Goal: Task Accomplishment & Management: Complete application form

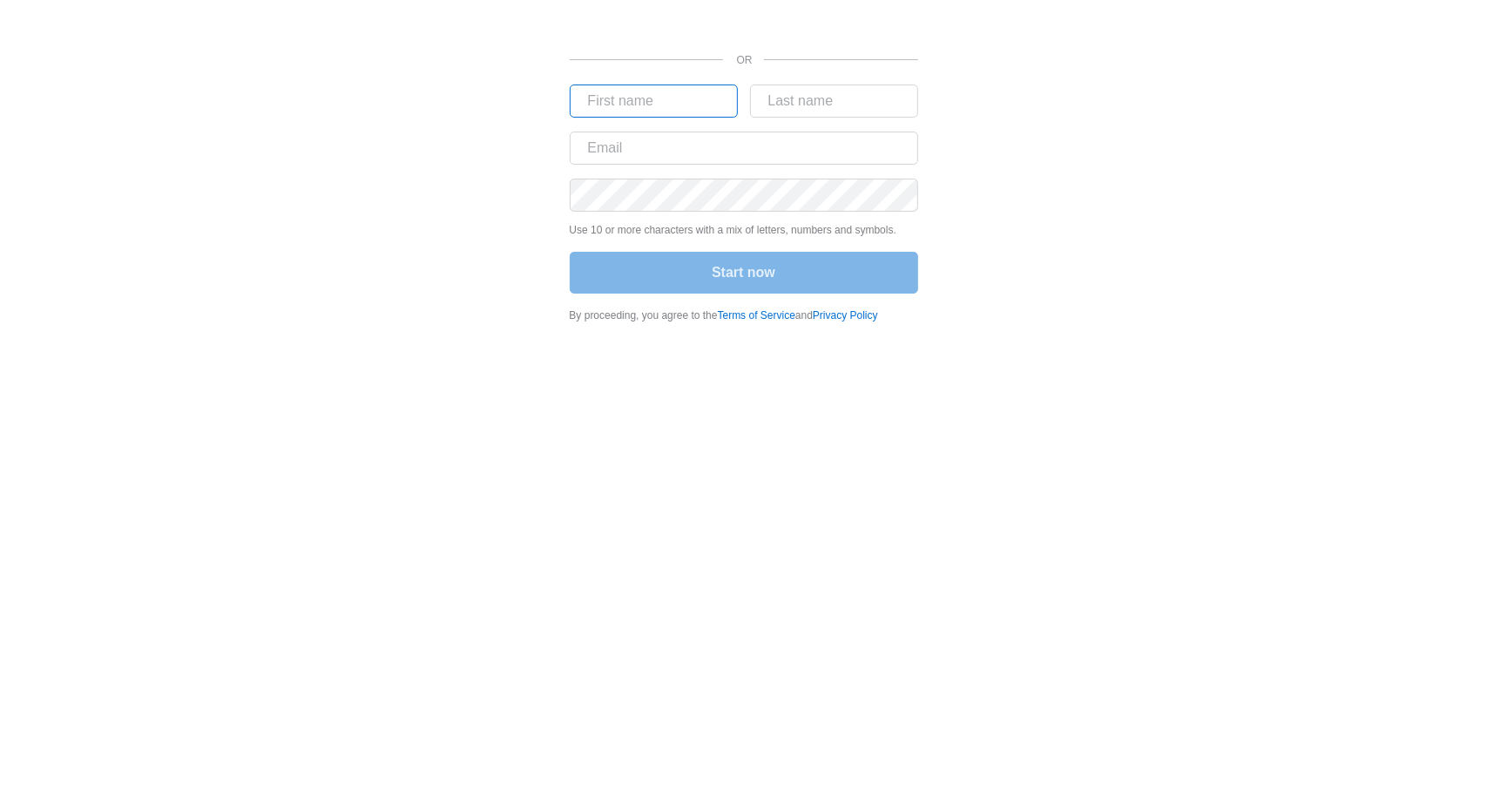
click at [625, 111] on input "text" at bounding box center [654, 101] width 169 height 34
type input "[PERSON_NAME]"
click at [768, 105] on input "text" at bounding box center [835, 101] width 169 height 34
type input "Wentz"
click at [784, 145] on input "text" at bounding box center [744, 147] width 349 height 34
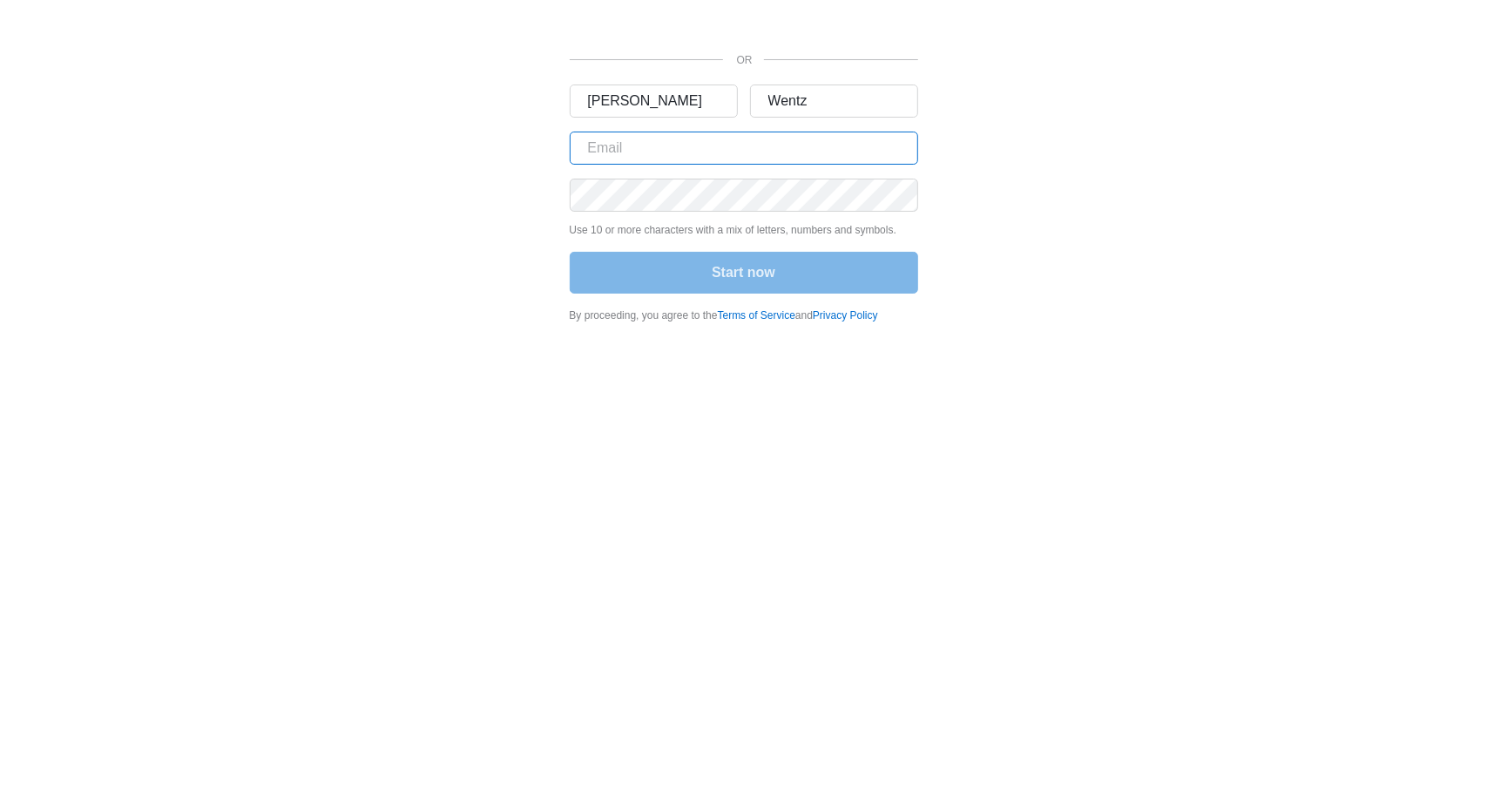
type input "[EMAIL_ADDRESS][DOMAIN_NAME]"
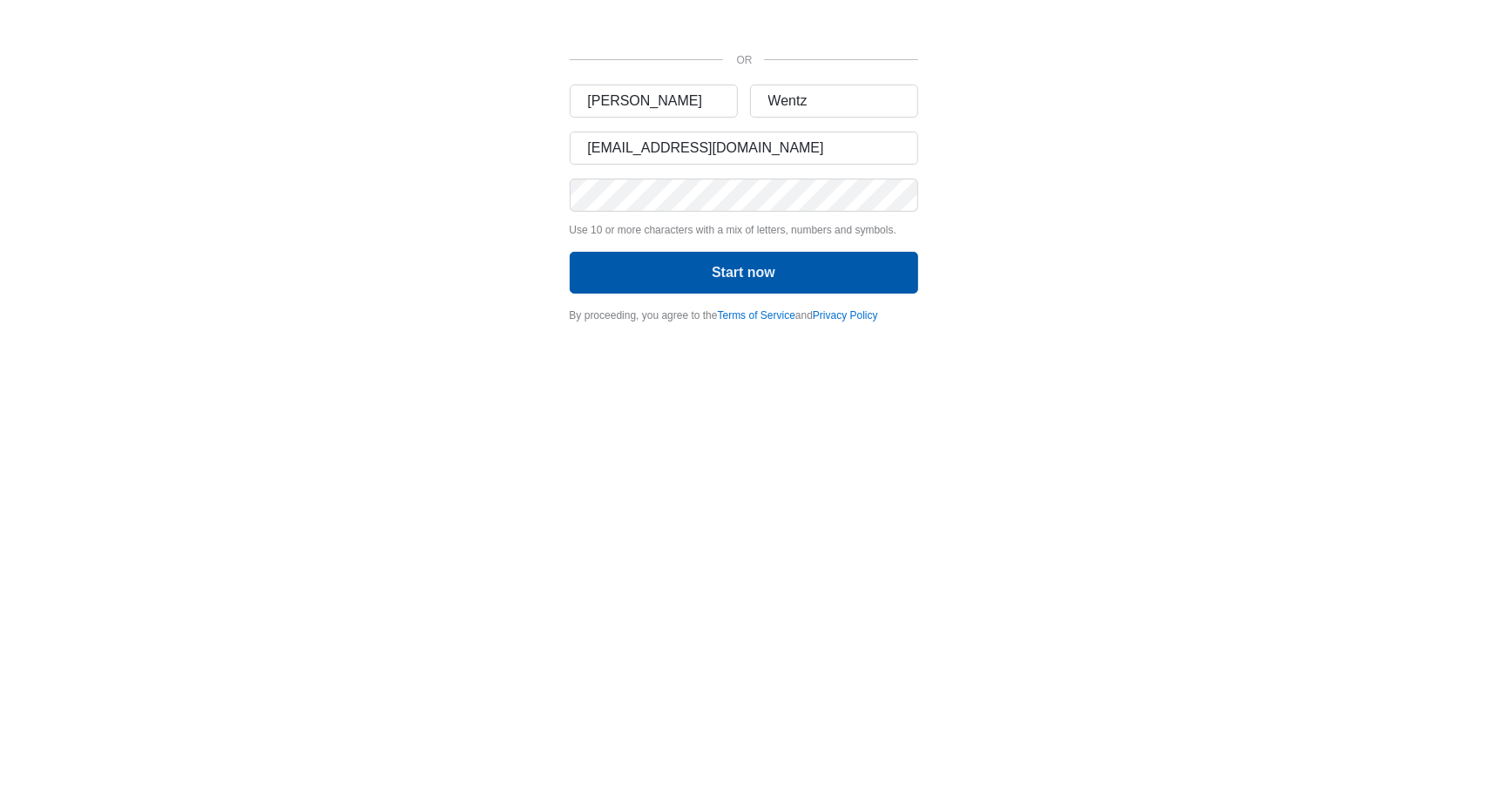
click at [766, 291] on button "Start now" at bounding box center [744, 273] width 349 height 42
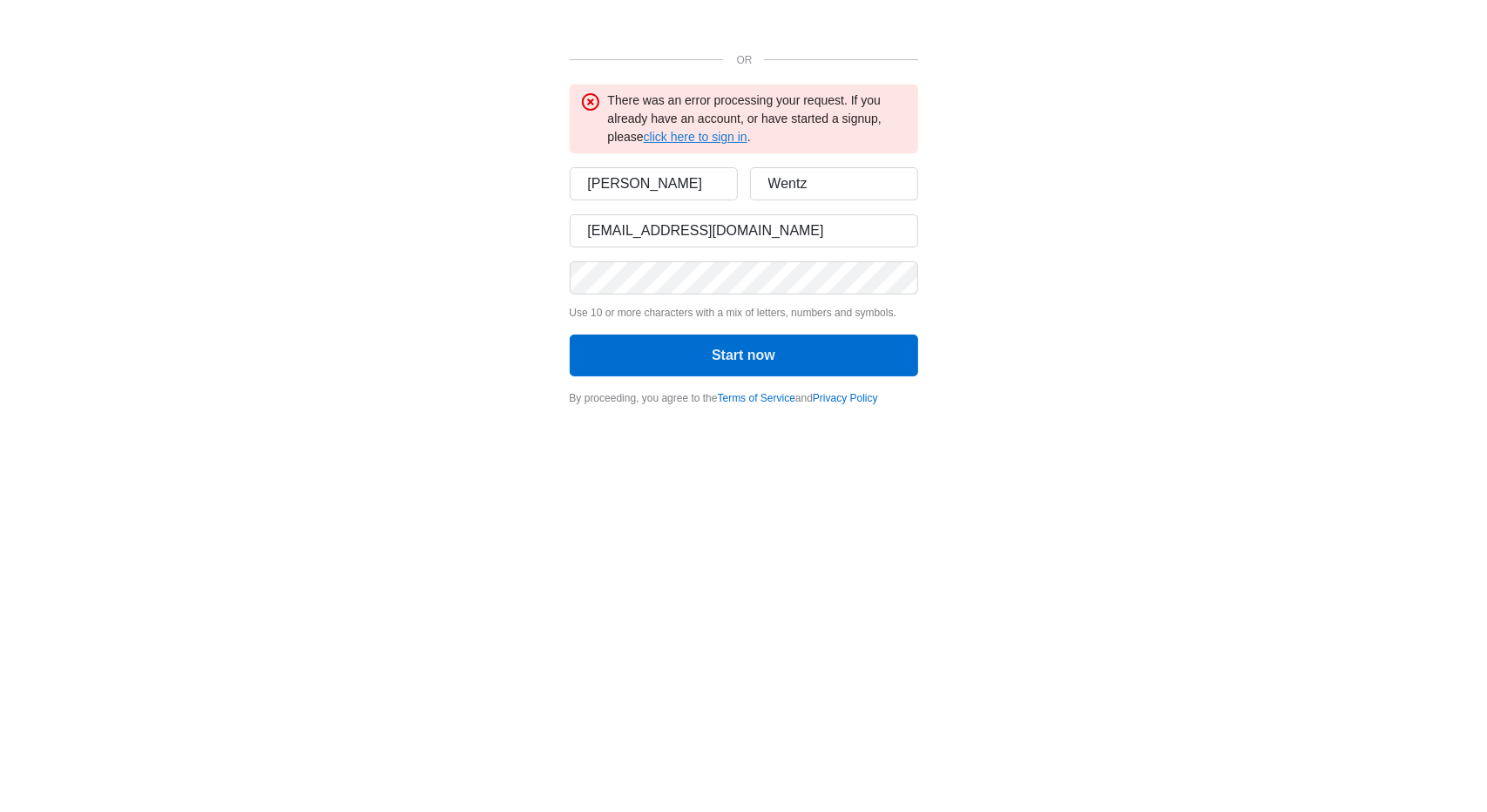
click at [705, 131] on link "click here to sign in" at bounding box center [696, 137] width 103 height 14
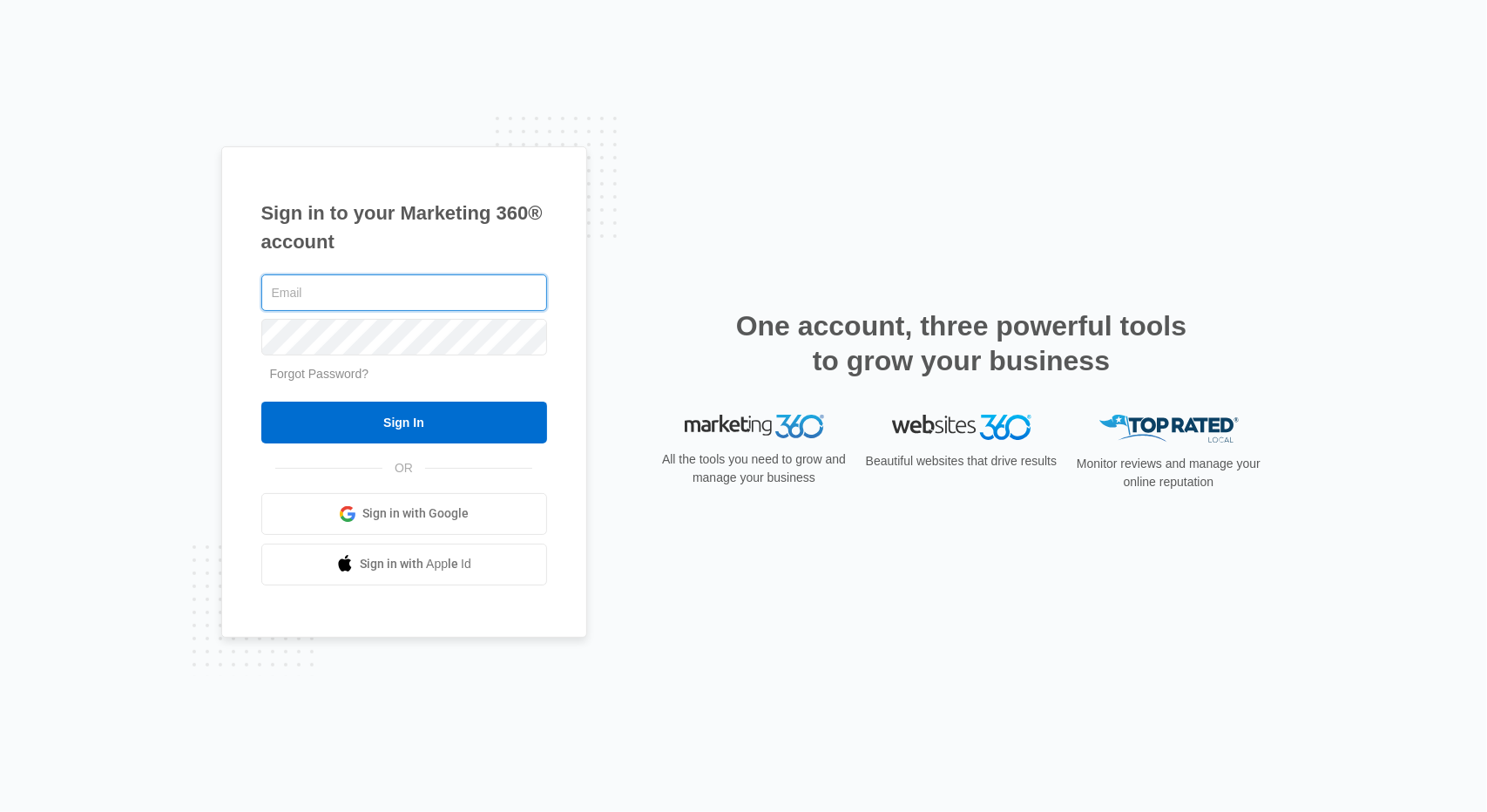
click at [419, 286] on input "text" at bounding box center [404, 292] width 286 height 36
click at [382, 295] on input "text" at bounding box center [404, 292] width 286 height 36
click at [381, 316] on div at bounding box center [404, 335] width 286 height 43
click at [376, 293] on input "text" at bounding box center [404, 292] width 286 height 36
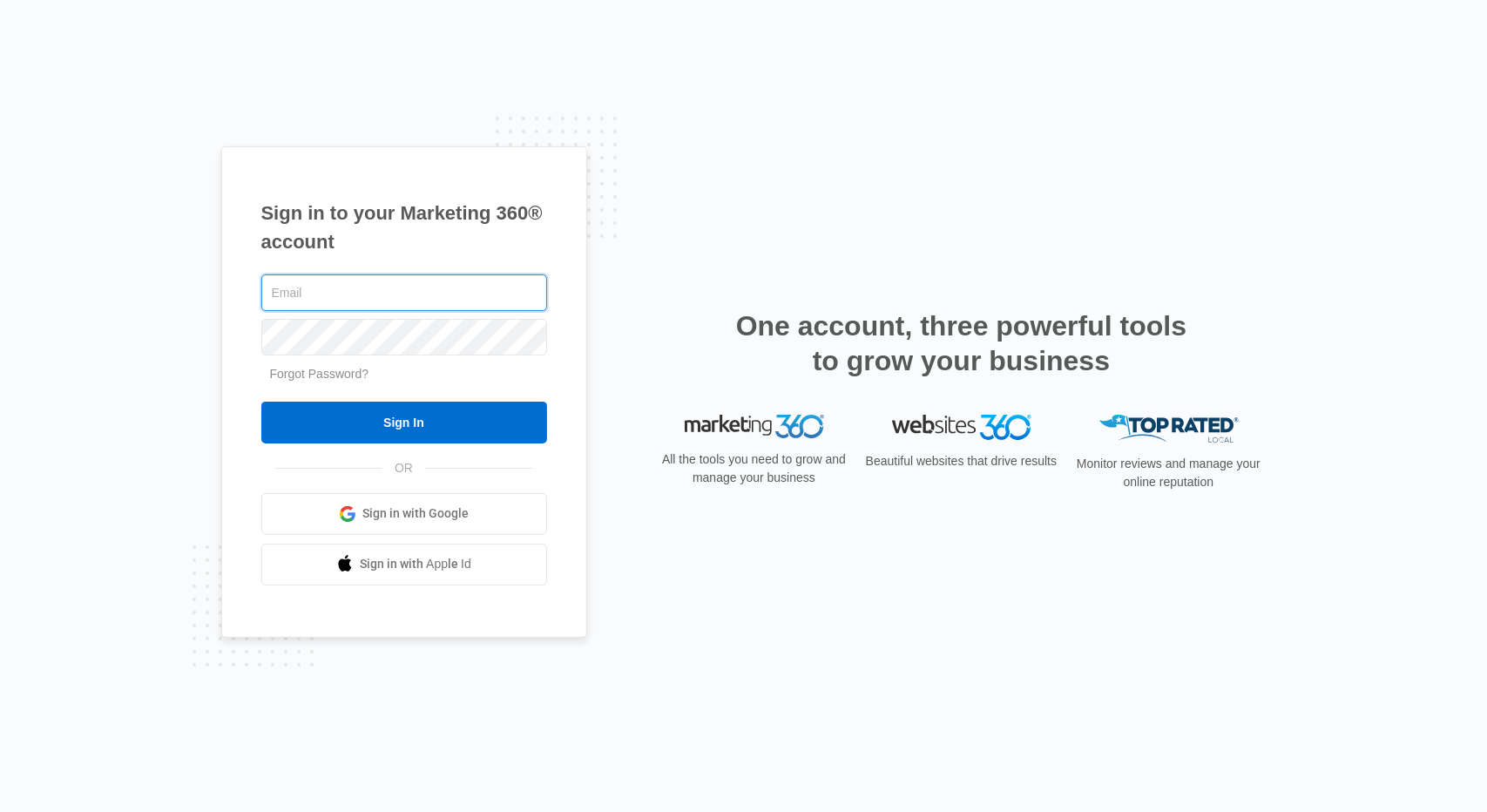
click at [389, 303] on input "text" at bounding box center [404, 292] width 286 height 36
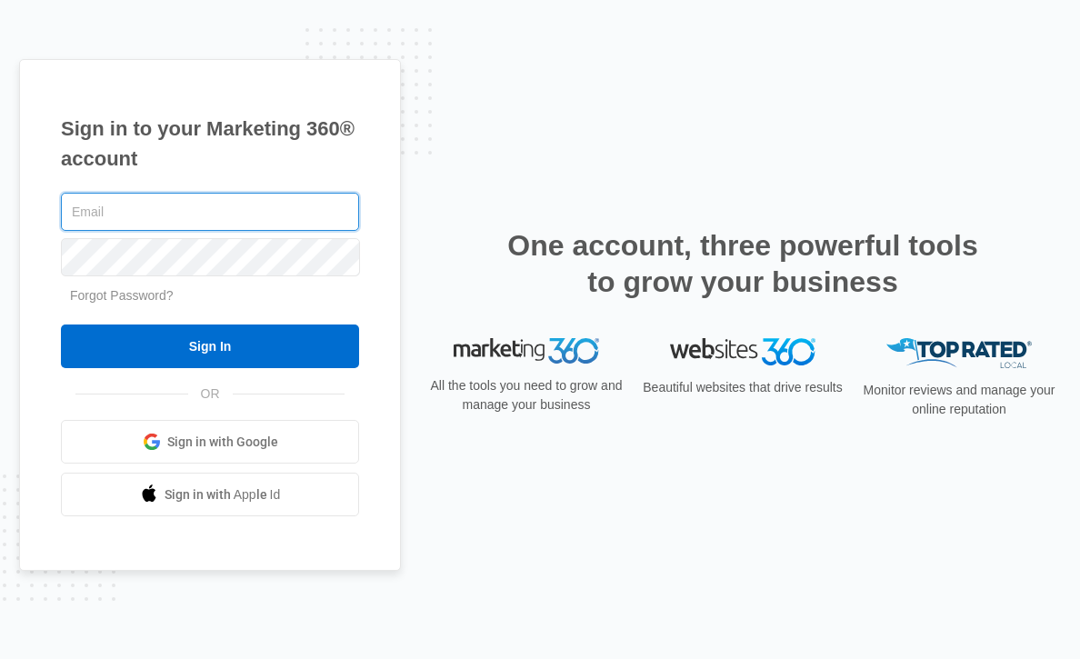
click at [179, 216] on input "text" at bounding box center [210, 212] width 298 height 38
paste input "[EMAIL_ADDRESS][DOMAIN_NAME]"
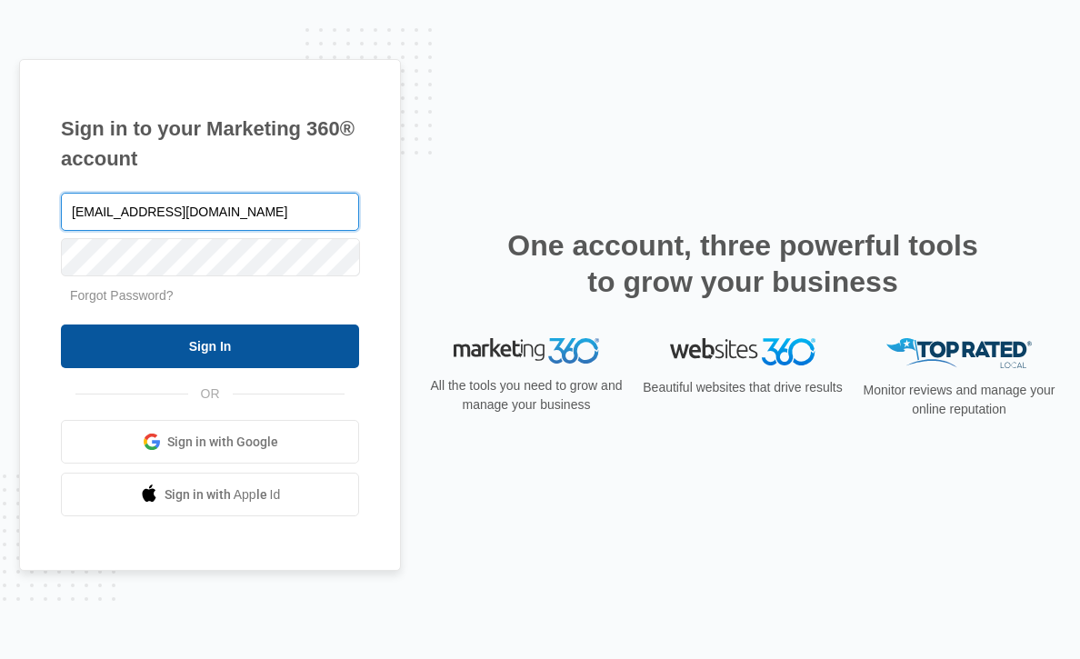
type input "[EMAIL_ADDRESS][DOMAIN_NAME]"
click at [243, 343] on input "Sign In" at bounding box center [210, 347] width 298 height 44
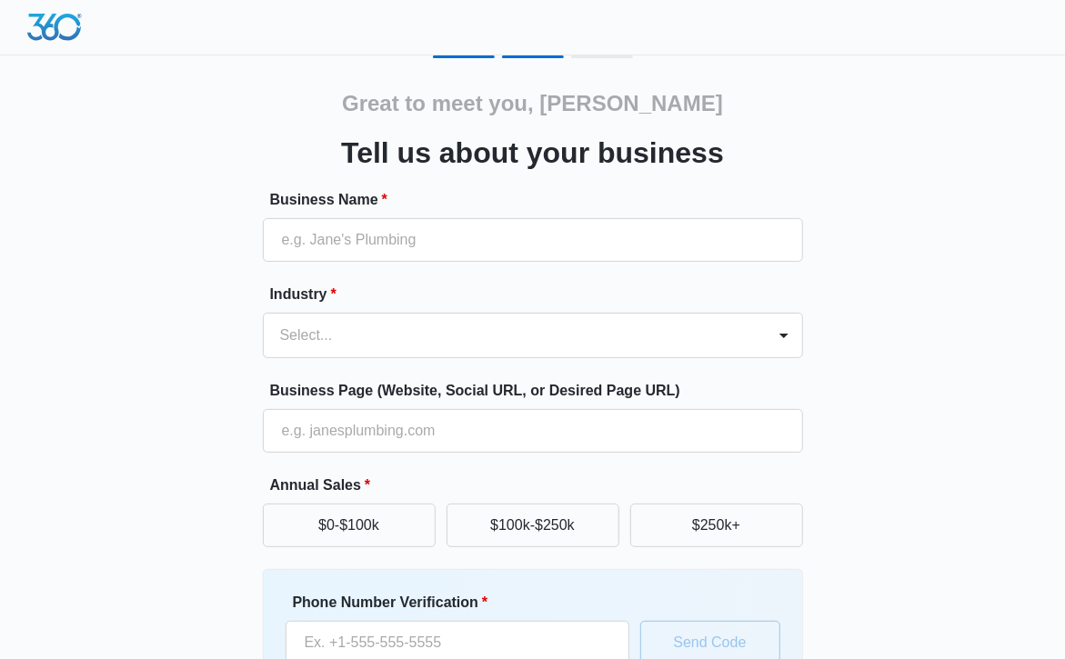
click at [701, 208] on label "Business Name *" at bounding box center [540, 200] width 540 height 22
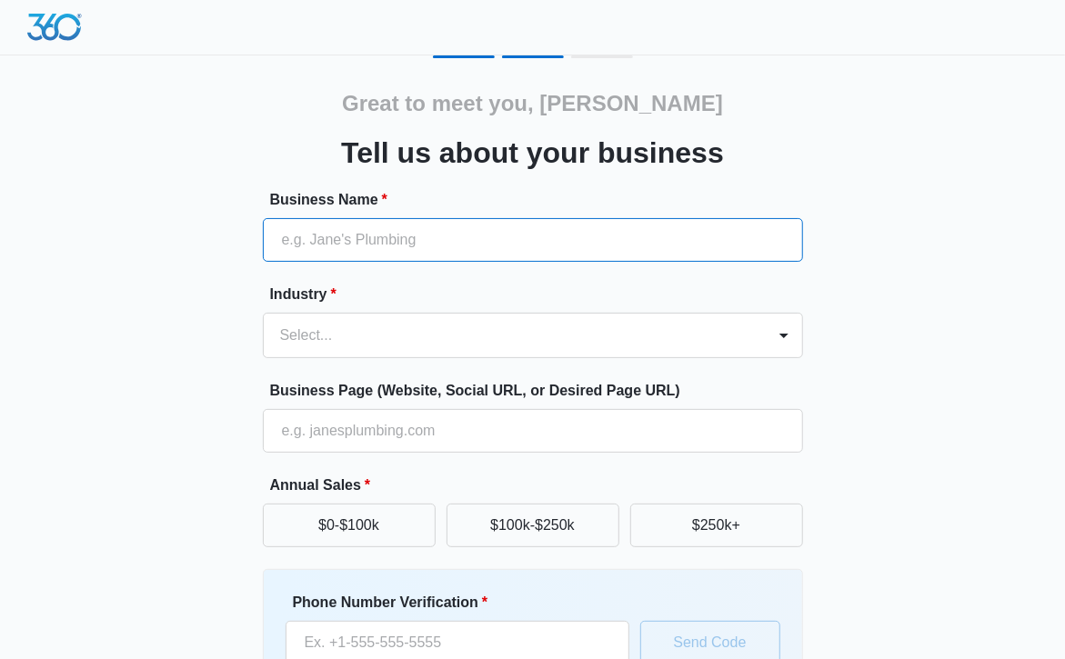
click at [701, 218] on input "Business Name *" at bounding box center [533, 240] width 540 height 44
click at [715, 232] on input "Business Name *" at bounding box center [533, 240] width 540 height 44
click at [626, 233] on input "Business Name *" at bounding box center [533, 240] width 540 height 44
paste input "Everykey Inc"
type input "Everykey Inc"
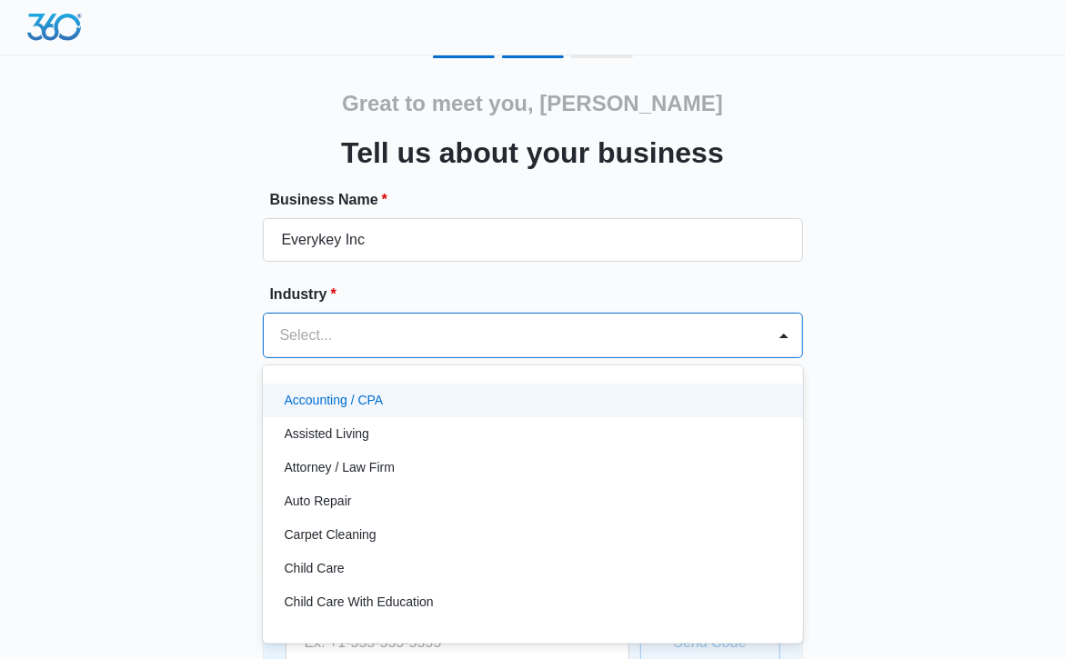
click at [658, 332] on div at bounding box center [511, 335] width 462 height 25
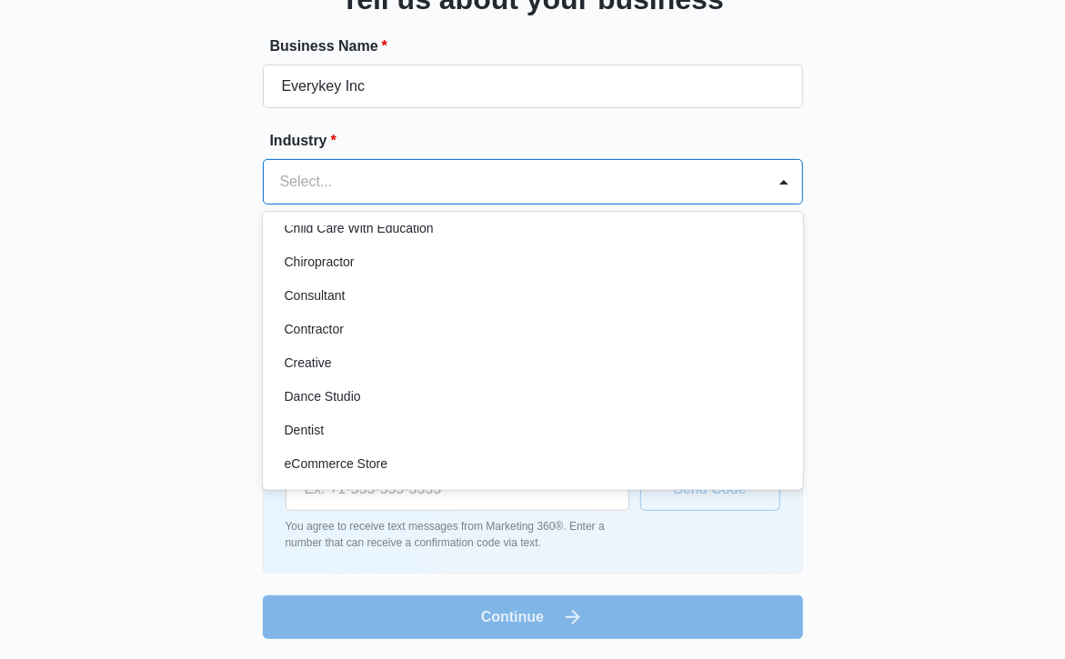
scroll to position [215, 0]
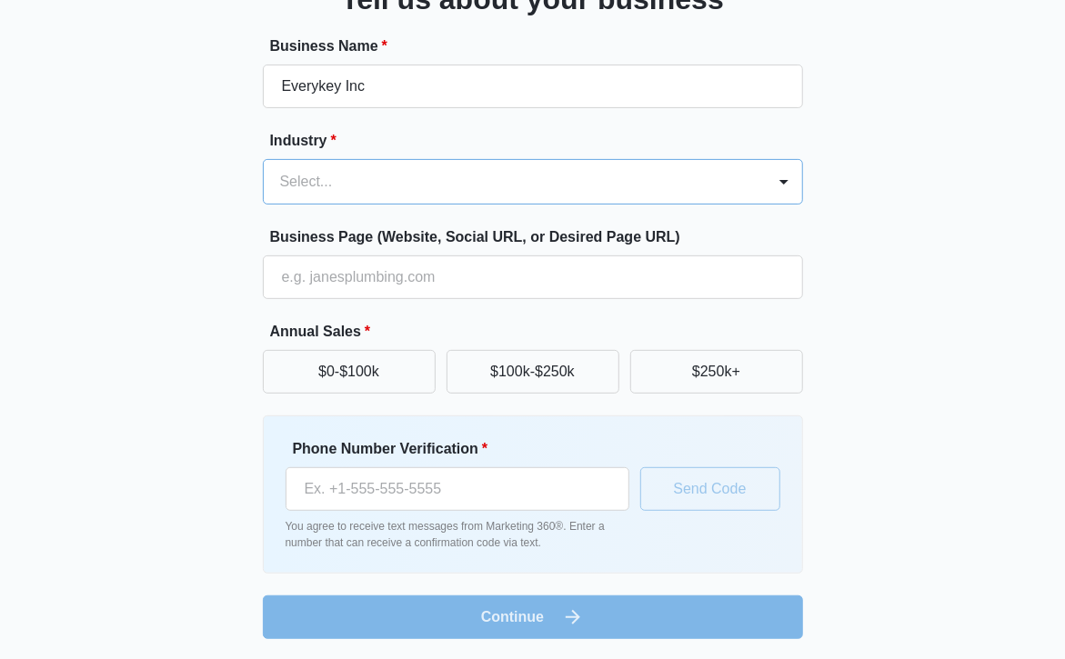
click at [726, 184] on div at bounding box center [511, 181] width 462 height 25
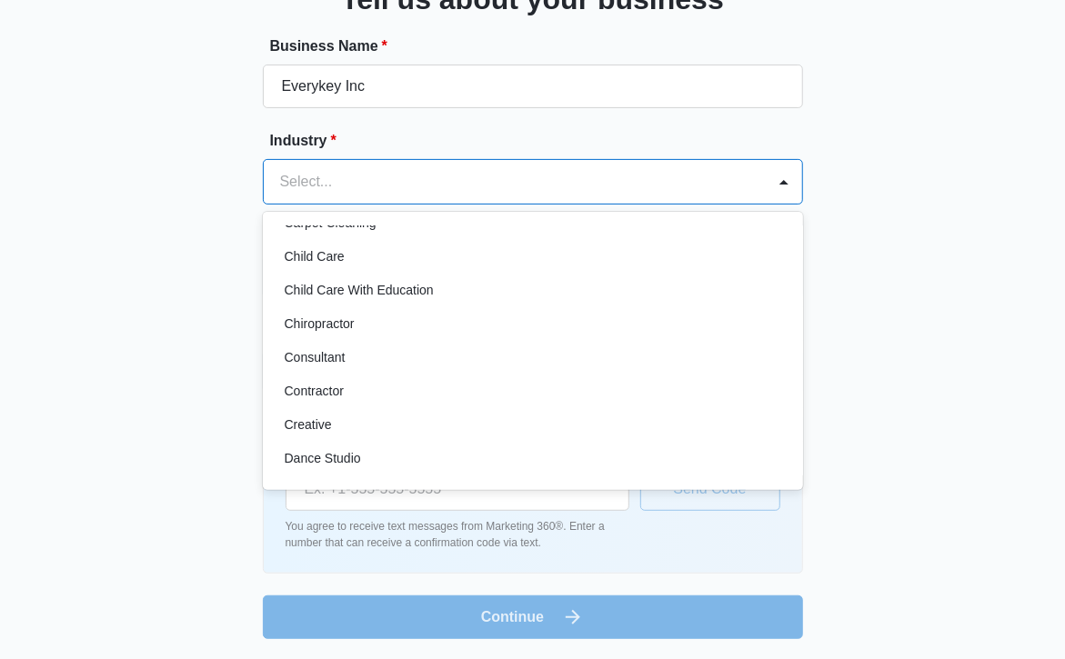
scroll to position [208, 0]
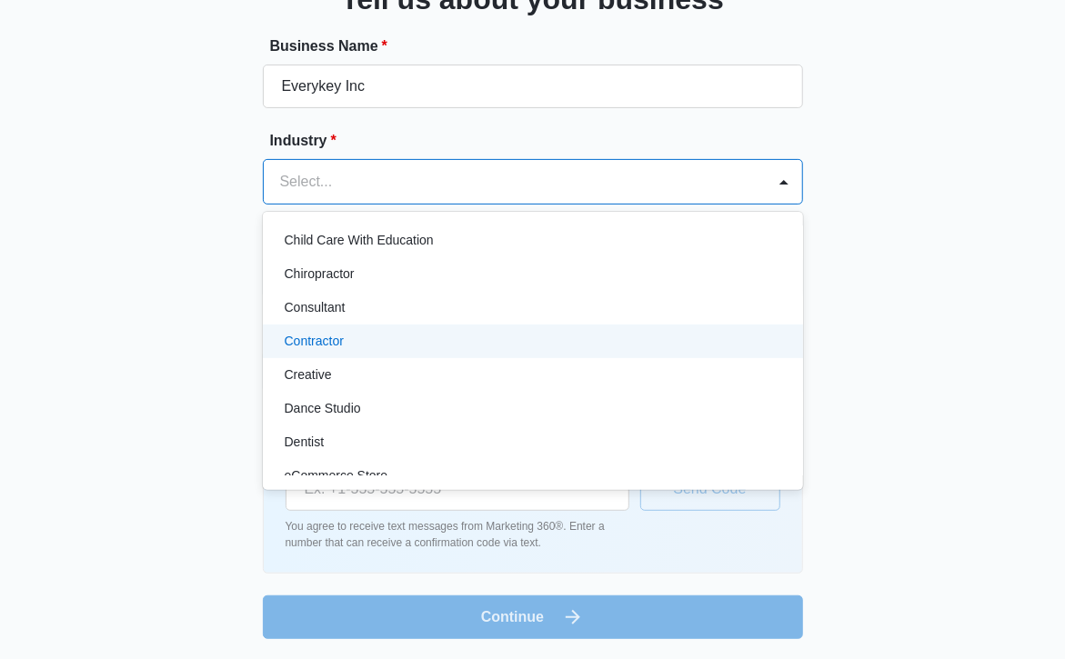
click at [704, 336] on div "Contractor" at bounding box center [531, 341] width 493 height 19
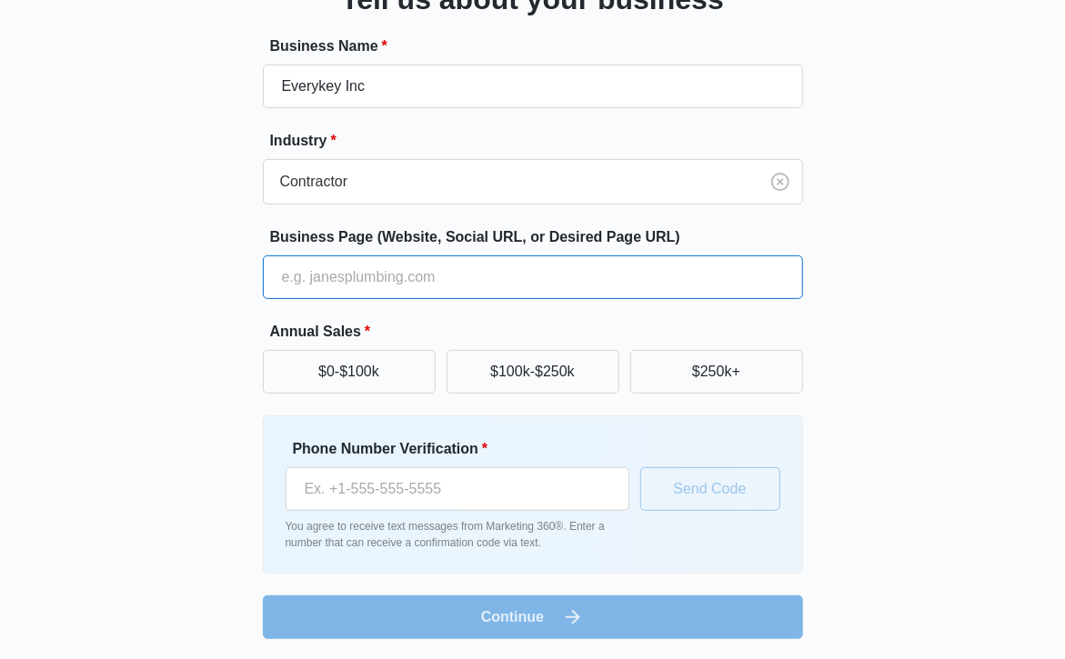
click at [693, 275] on input "Business Page (Website, Social URL, or Desired Page URL)" at bounding box center [533, 278] width 540 height 44
type input "https://everykey.com"
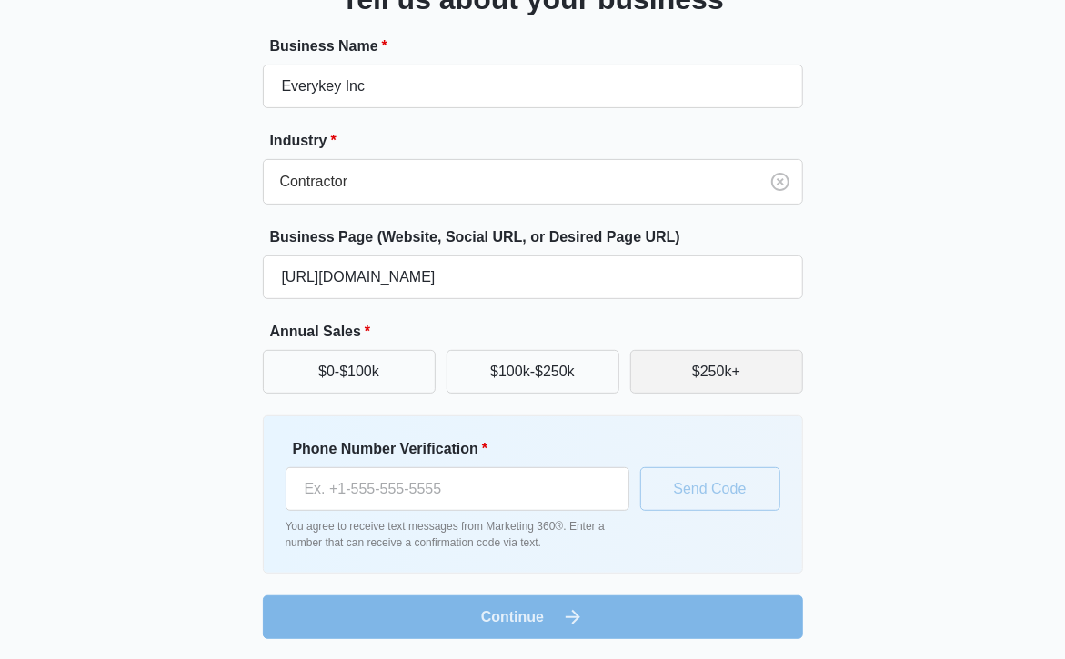
click at [690, 377] on button "$250k+" at bounding box center [716, 372] width 173 height 44
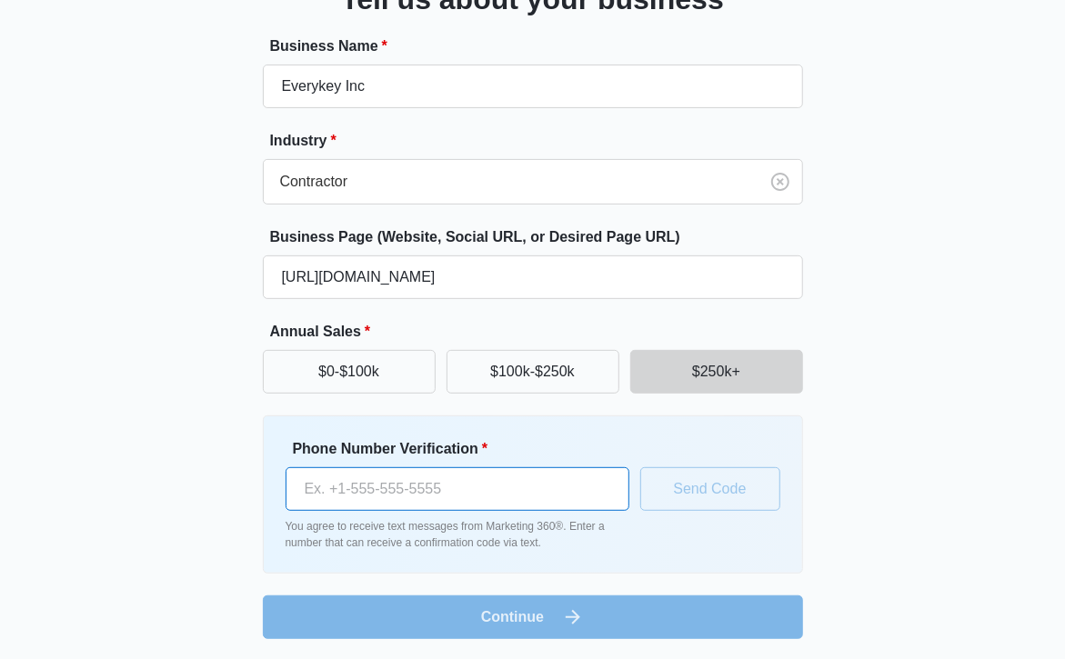
click at [555, 499] on input "Phone Number Verification *" at bounding box center [458, 489] width 344 height 44
type input "(571) 245-8000"
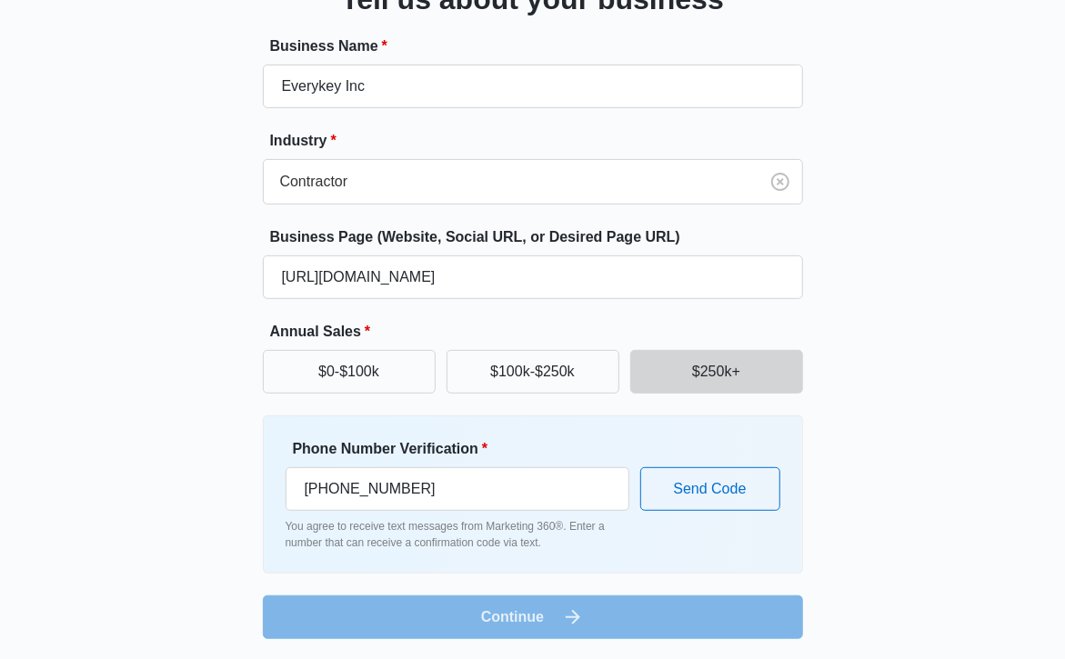
click at [691, 452] on div "Phone Number Verification * (571) 245-8000 You agree to receive text messages f…" at bounding box center [533, 494] width 495 height 113
click at [700, 500] on button "Send Code" at bounding box center [710, 489] width 140 height 44
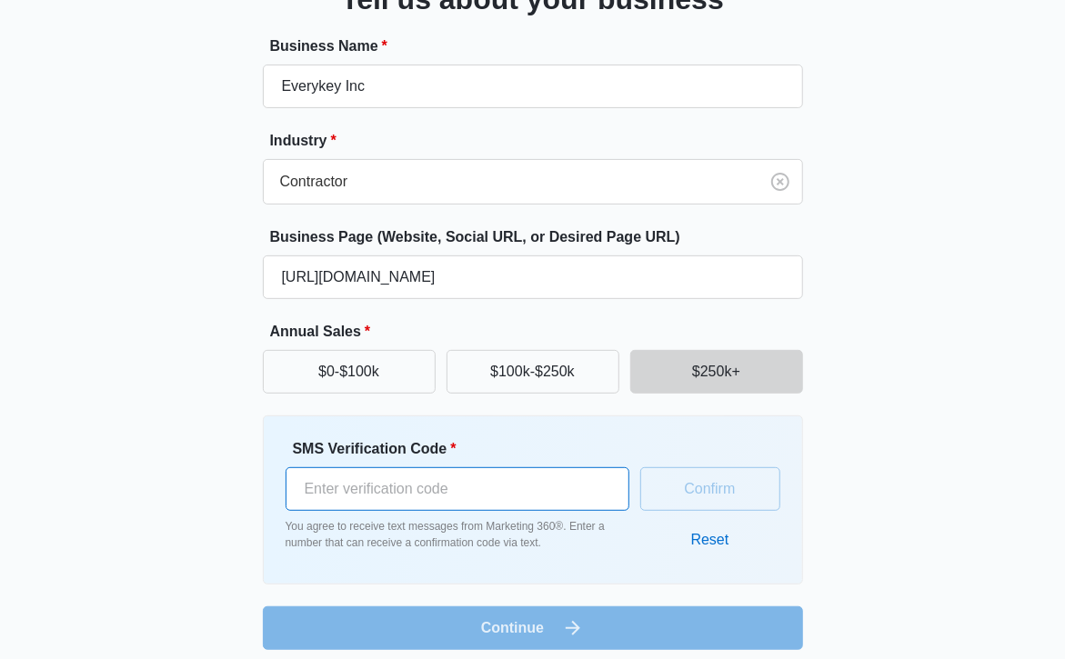
click at [548, 474] on input "SMS Verification Code *" at bounding box center [458, 489] width 344 height 44
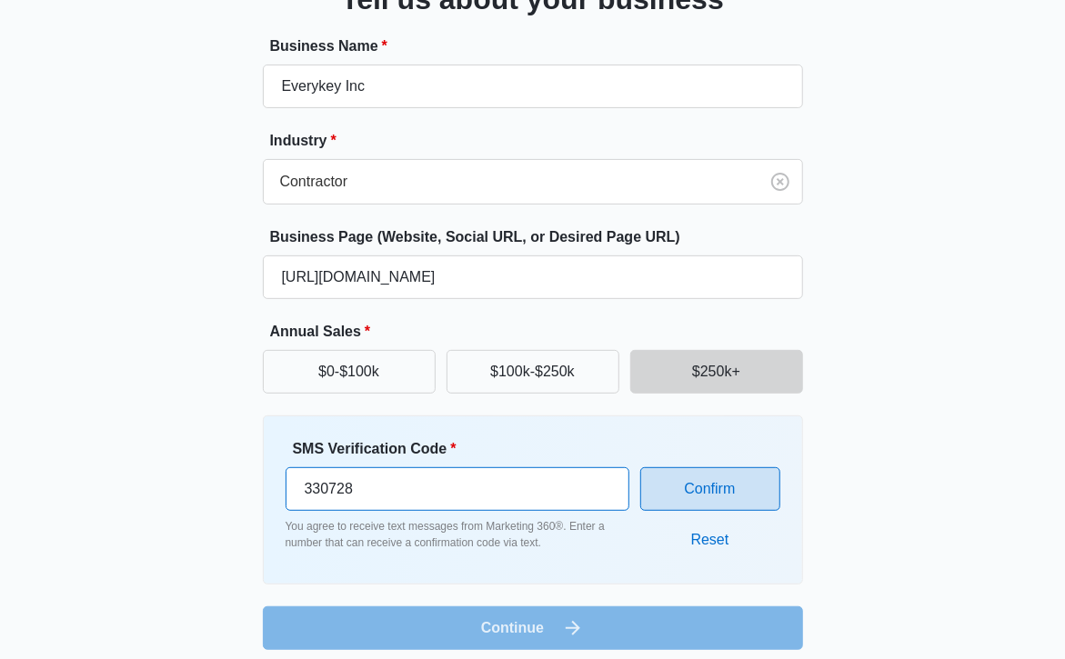
type input "330728"
click at [690, 497] on button "Confirm" at bounding box center [710, 489] width 140 height 44
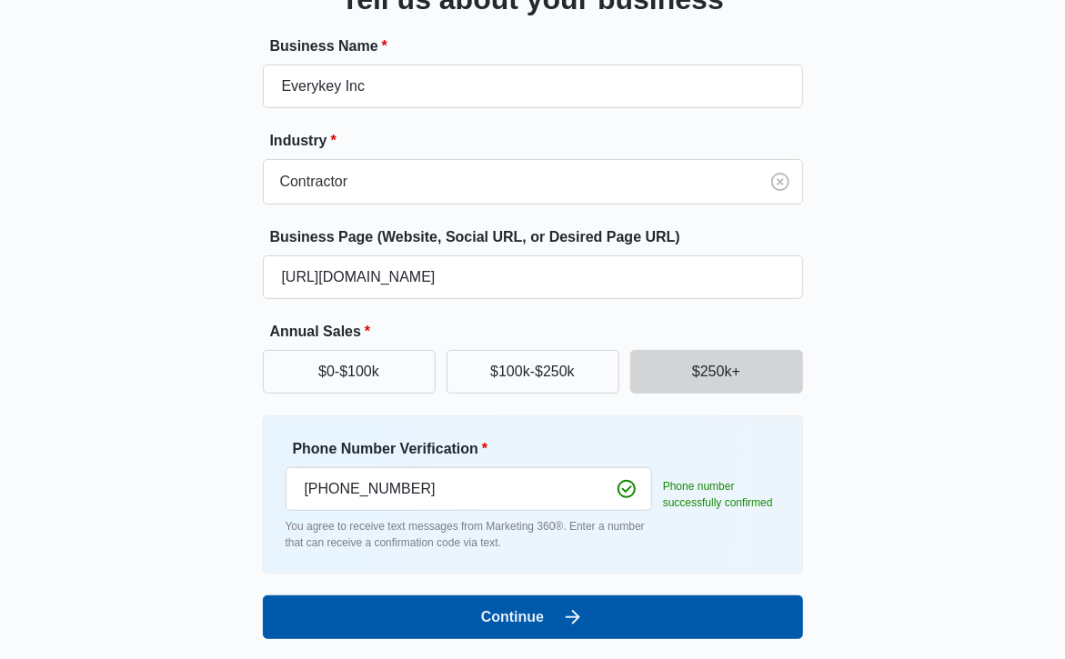
click at [649, 629] on button "Continue" at bounding box center [533, 618] width 540 height 44
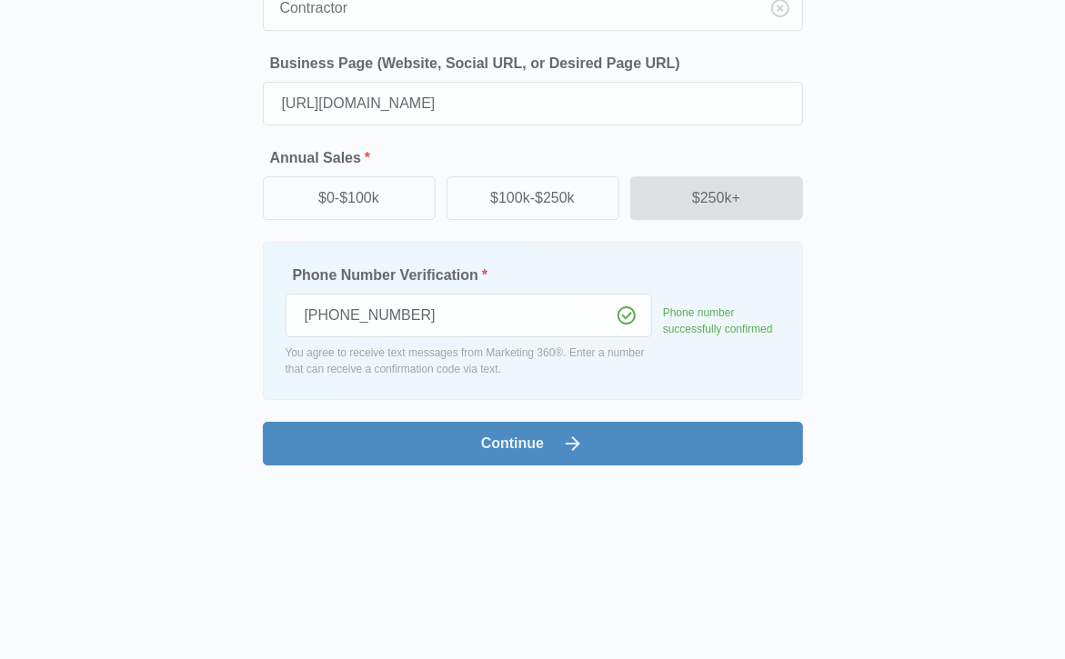
scroll to position [0, 0]
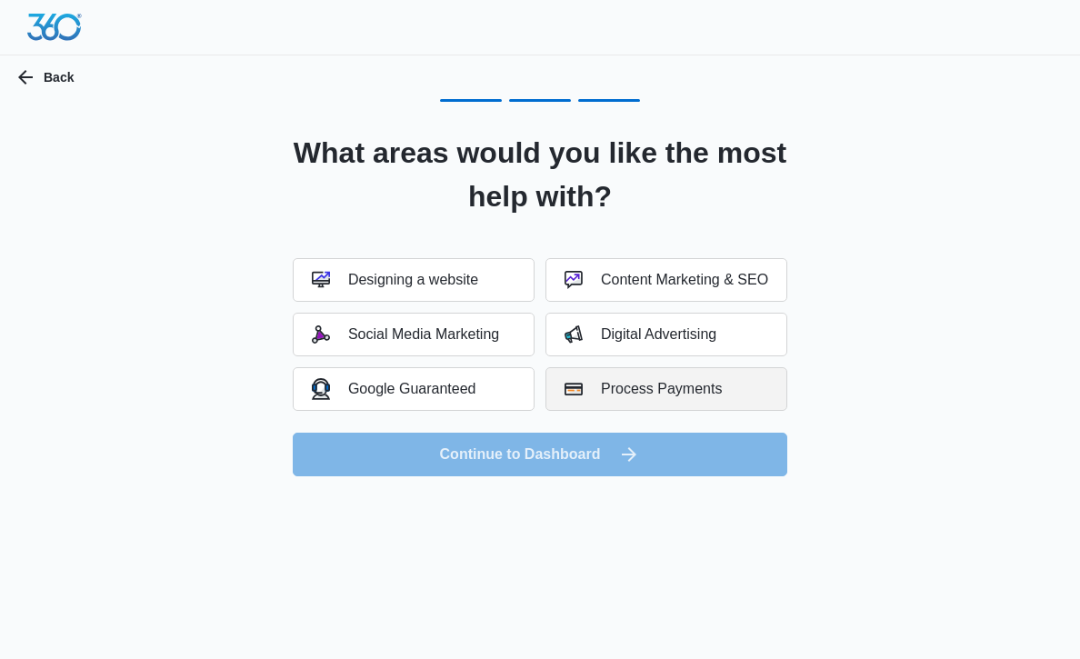
click at [593, 397] on div "Process Payments" at bounding box center [643, 389] width 157 height 18
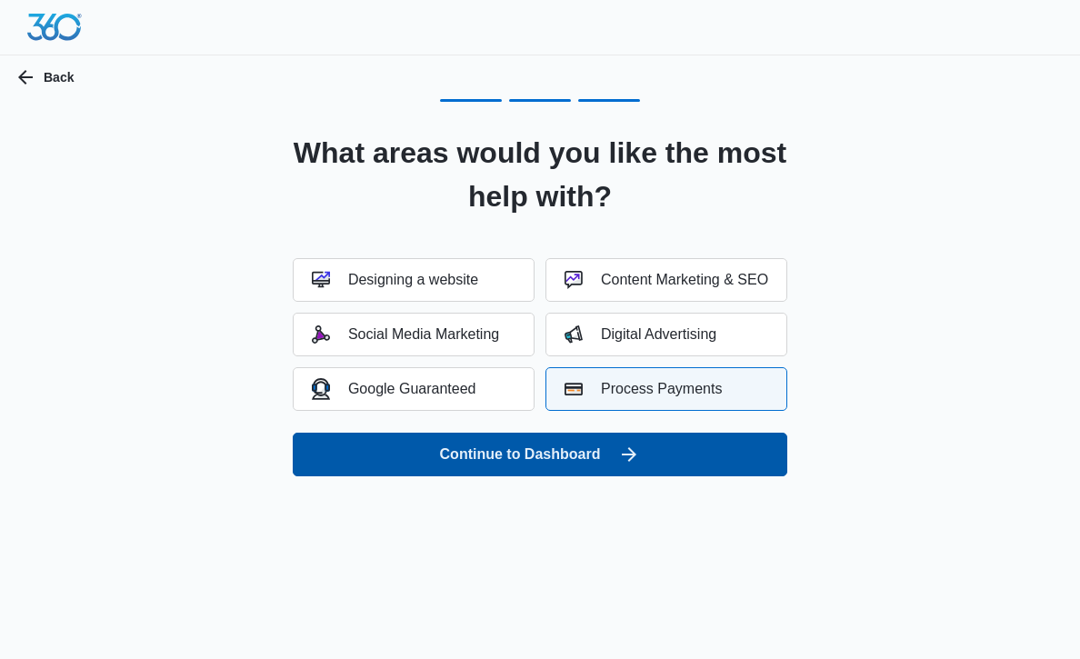
click at [587, 438] on button "Continue to Dashboard" at bounding box center [540, 455] width 495 height 44
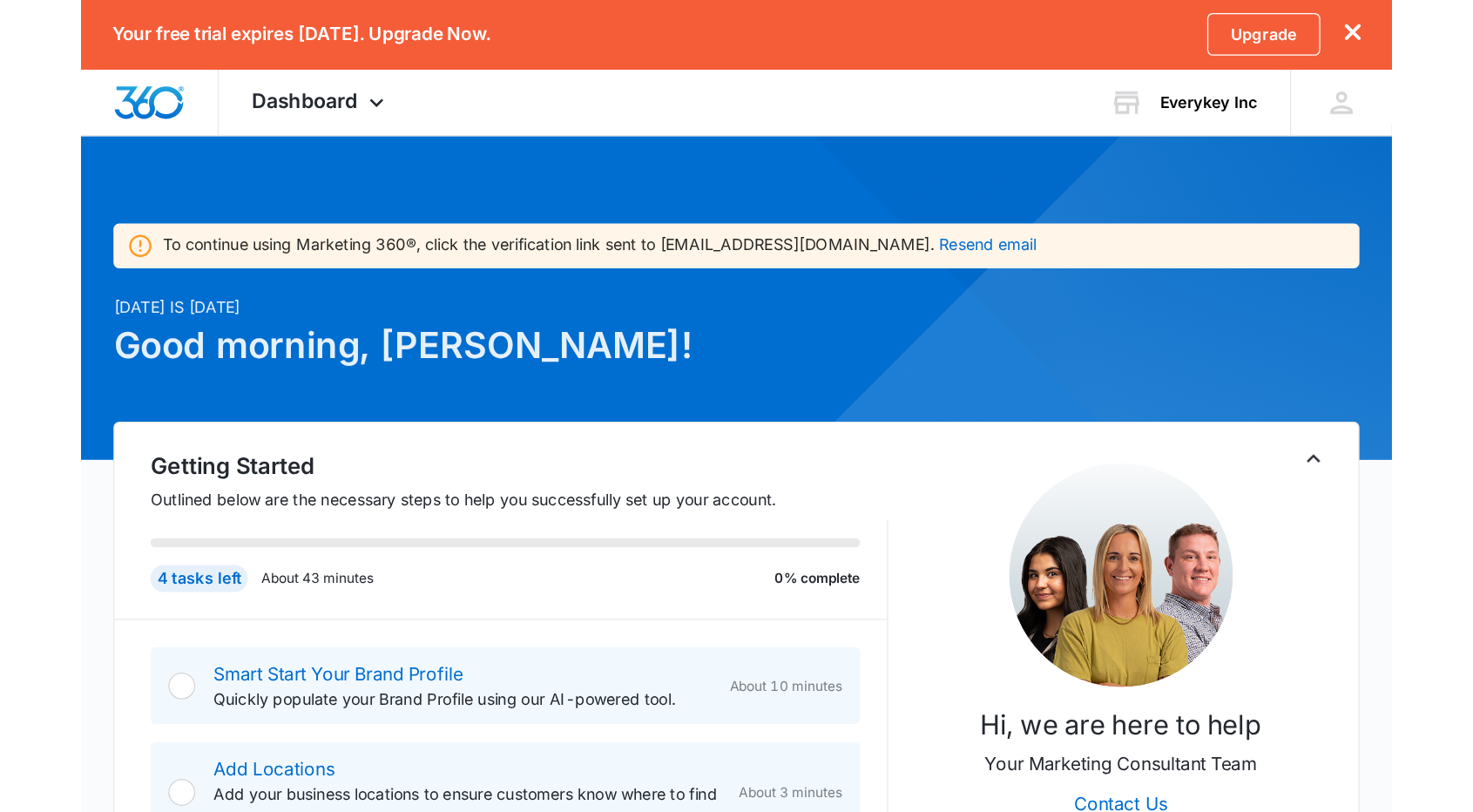
scroll to position [7, 0]
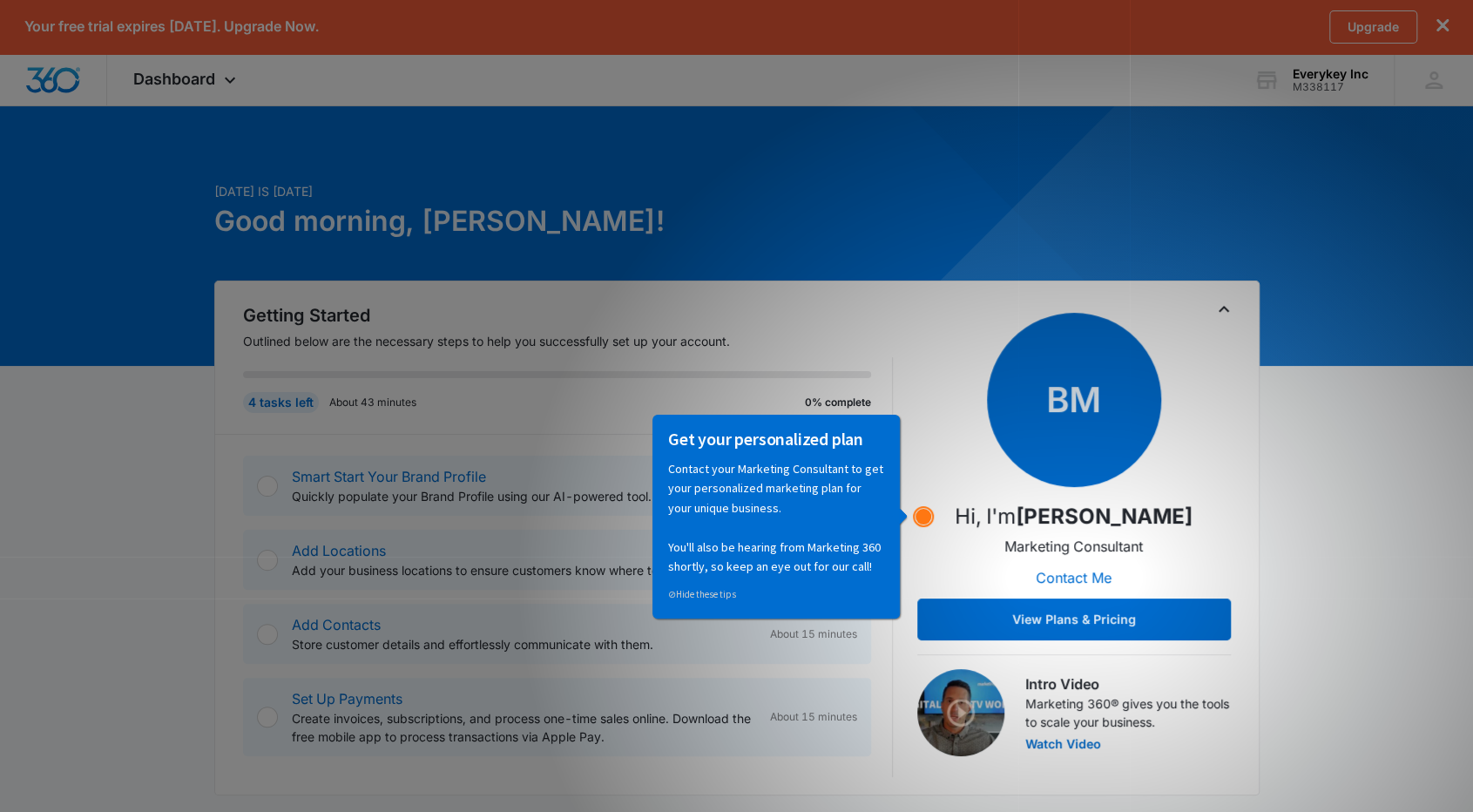
click at [925, 510] on circle "Hotspot (open by clicking or pressing space/enter)" at bounding box center [923, 516] width 19 height 19
click at [1005, 431] on span "BM" at bounding box center [1074, 399] width 174 height 174
click at [942, 529] on div "BM Hi, I'm Ben Miller Marketing Consultant Contact Me View Plans & Pricing" at bounding box center [1074, 476] width 313 height 327
drag, startPoint x: 911, startPoint y: 511, endPoint x: 923, endPoint y: 514, distance: 12.4
click at [912, 514] on html "Get your personalized plan Contact your Marketing Consultant to get your person…" at bounding box center [781, 517] width 263 height 207
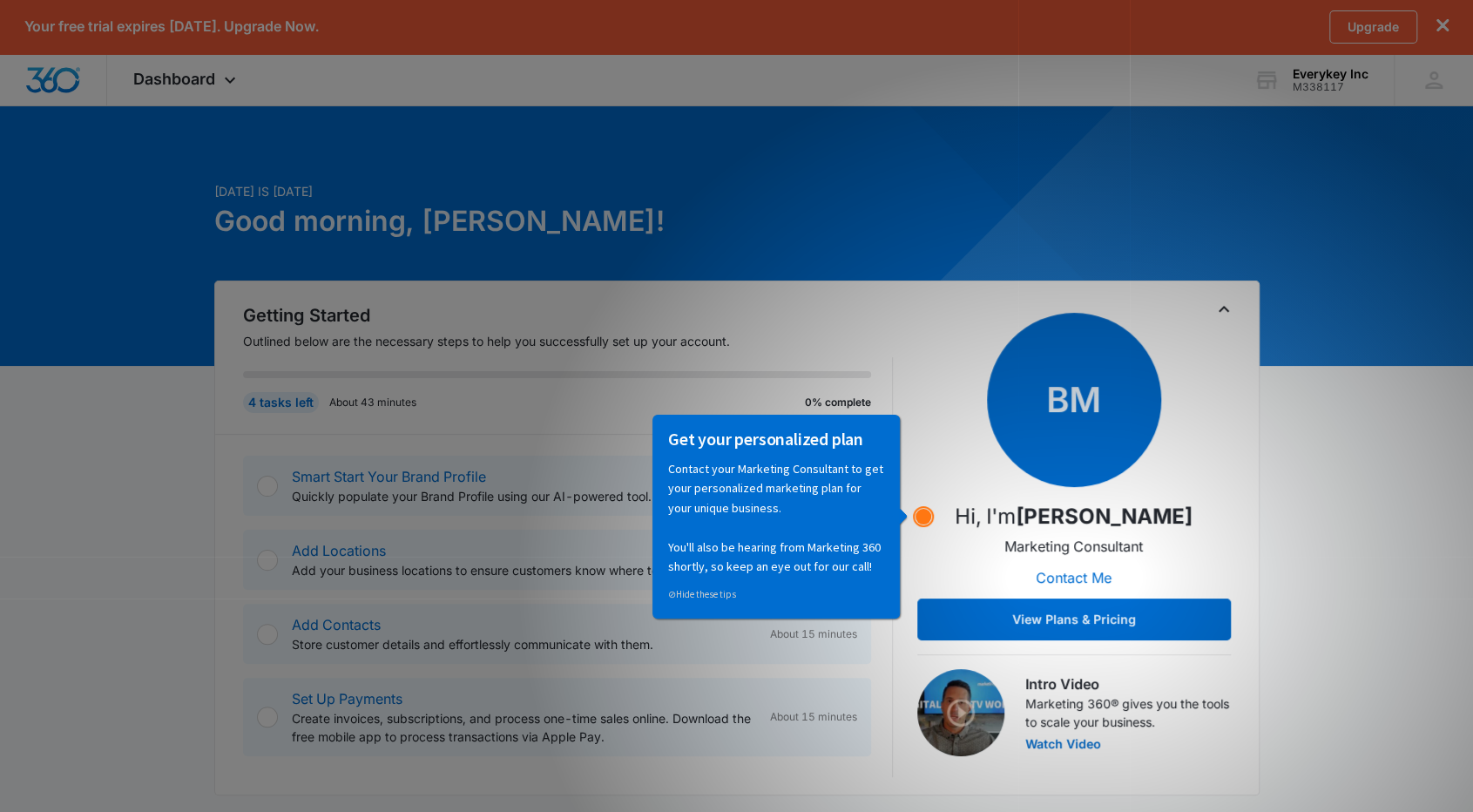
click at [923, 514] on circle "Hotspot (open by clicking or pressing space/enter)" at bounding box center [923, 516] width 15 height 15
click at [1023, 609] on button "View Plans & Pricing" at bounding box center [1074, 620] width 313 height 42
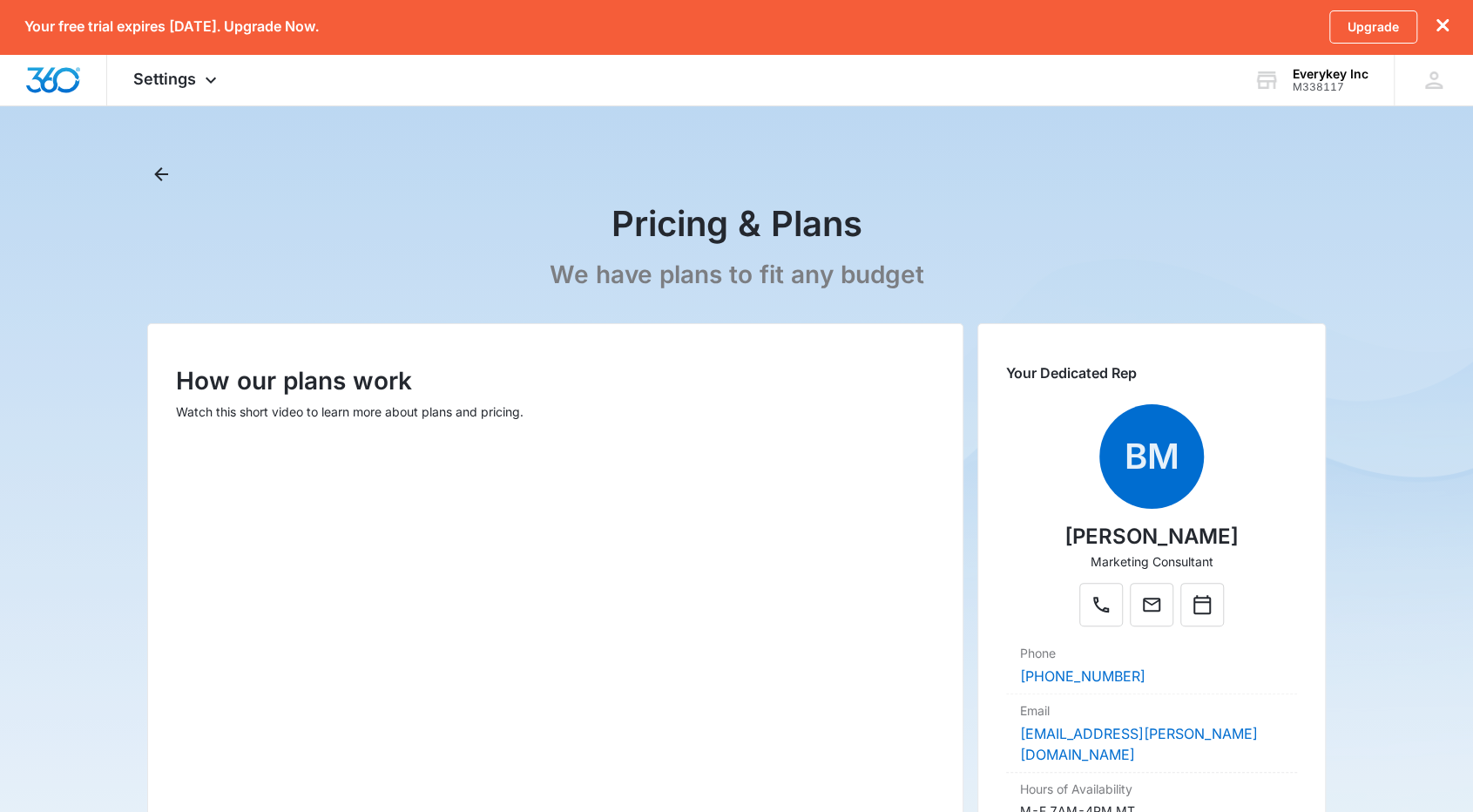
drag, startPoint x: 111, startPoint y: 102, endPoint x: 745, endPoint y: 514, distance: 756.1
click at [745, 514] on div at bounding box center [555, 651] width 759 height 427
click at [163, 166] on icon "Back" at bounding box center [161, 174] width 21 height 21
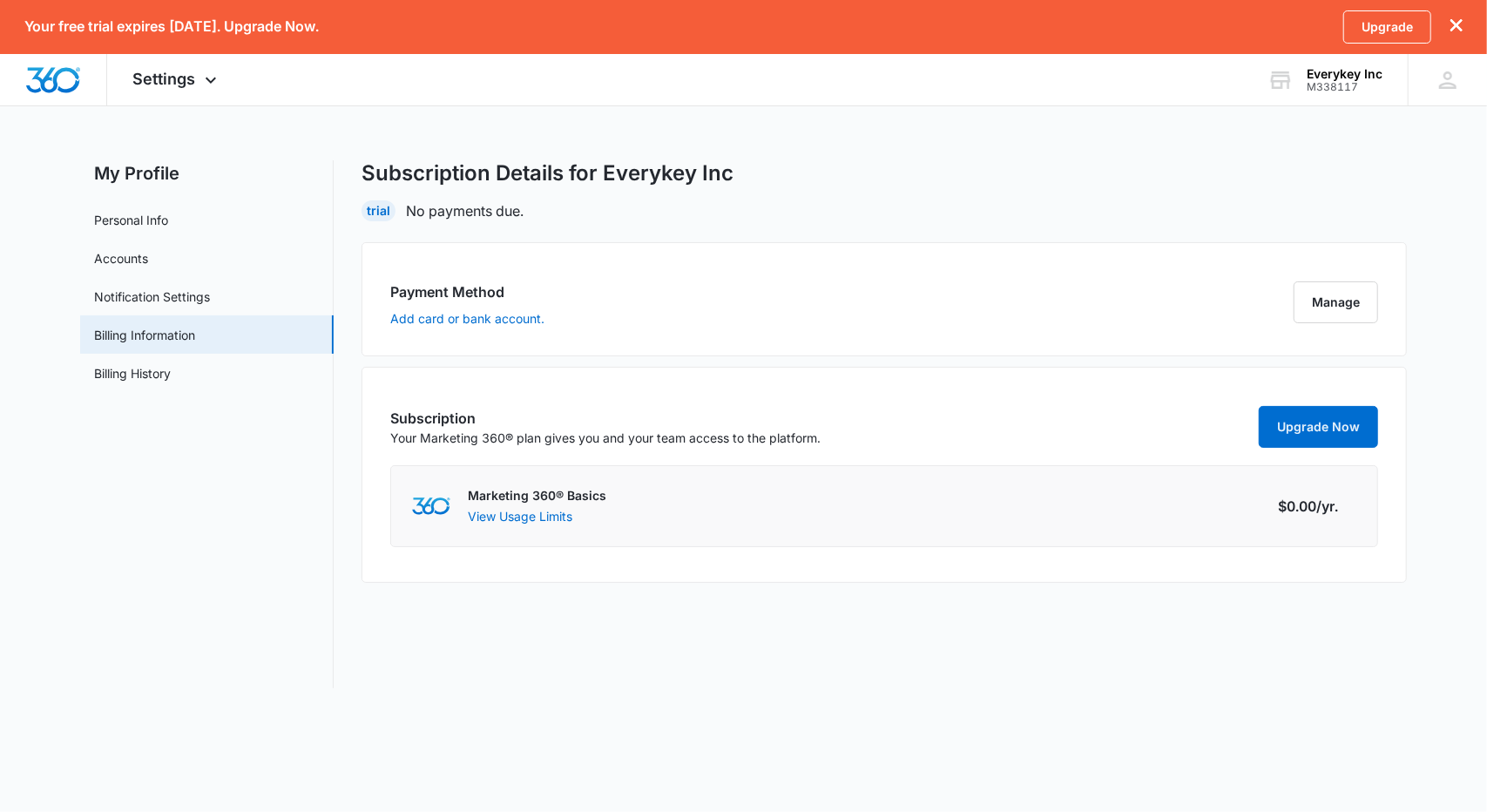
click at [561, 525] on div "Marketing 360® Basics View Usage Limits" at bounding box center [508, 506] width 197 height 45
click at [561, 519] on button "View Usage Limits" at bounding box center [519, 515] width 104 height 18
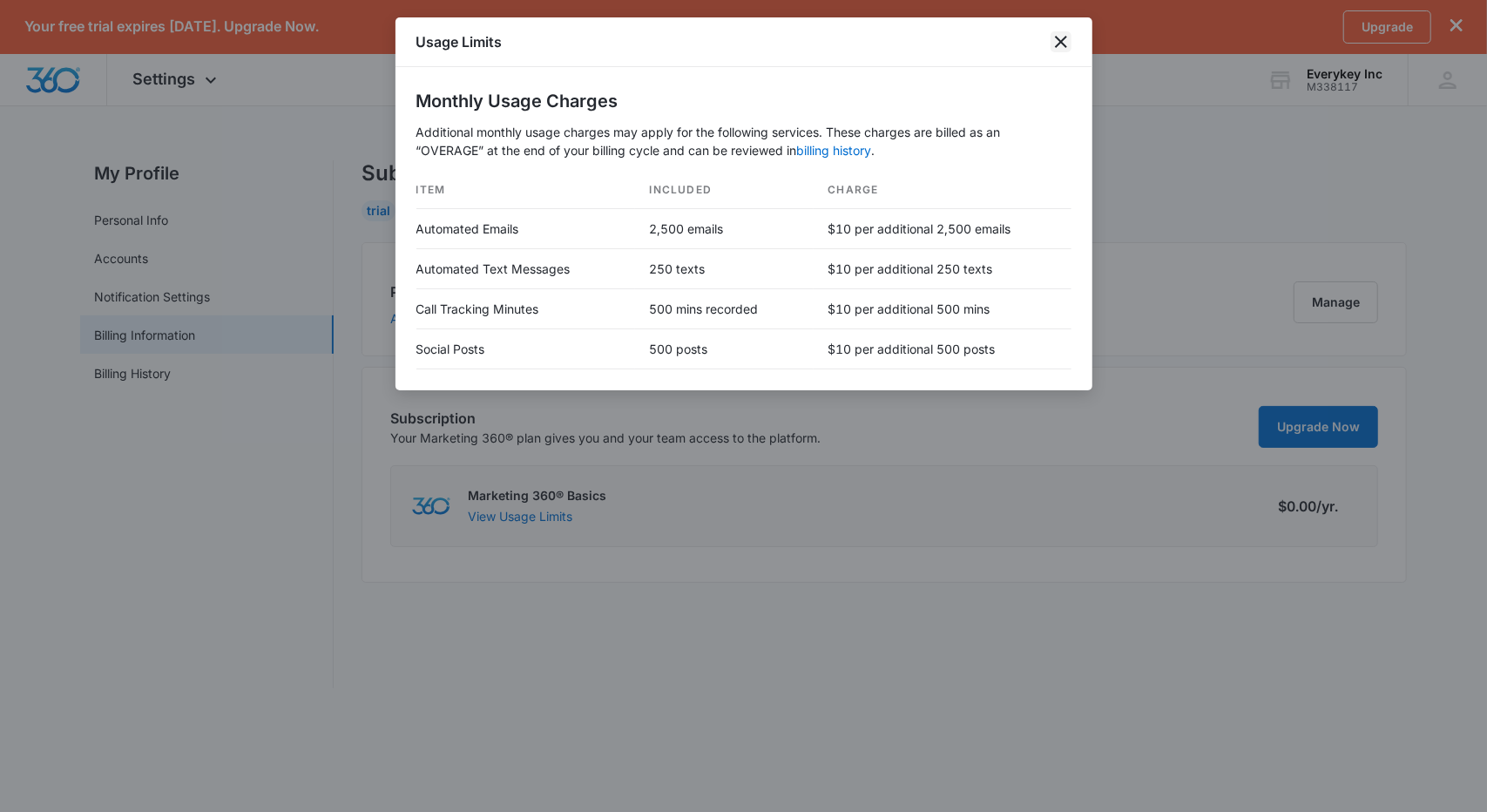
click at [1034, 43] on icon "close" at bounding box center [1062, 42] width 21 height 21
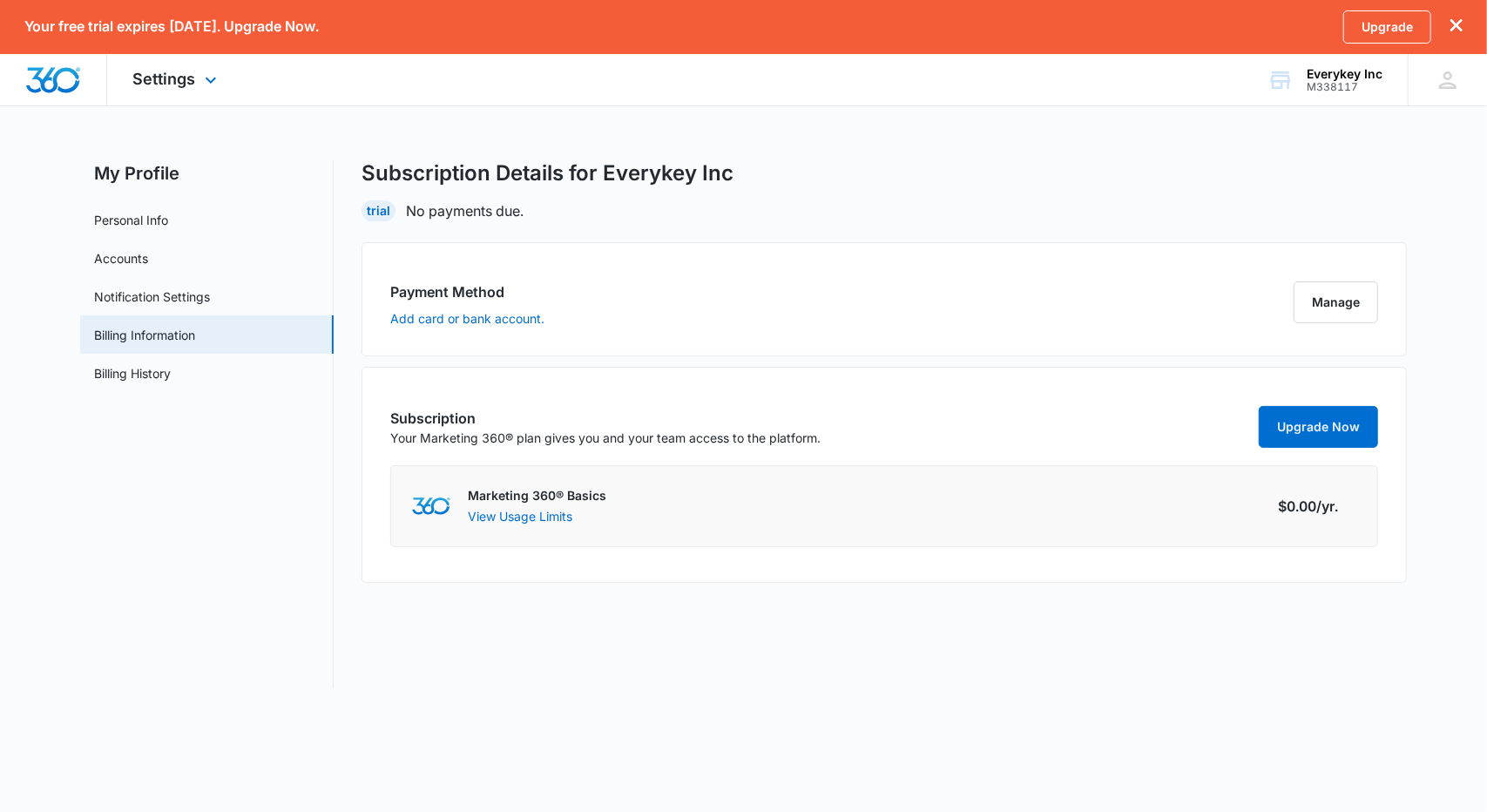
click at [153, 95] on div "Settings Apps Reputation Websites Forms CRM Email Shop Payments POS Ads Intelli…" at bounding box center [177, 79] width 140 height 52
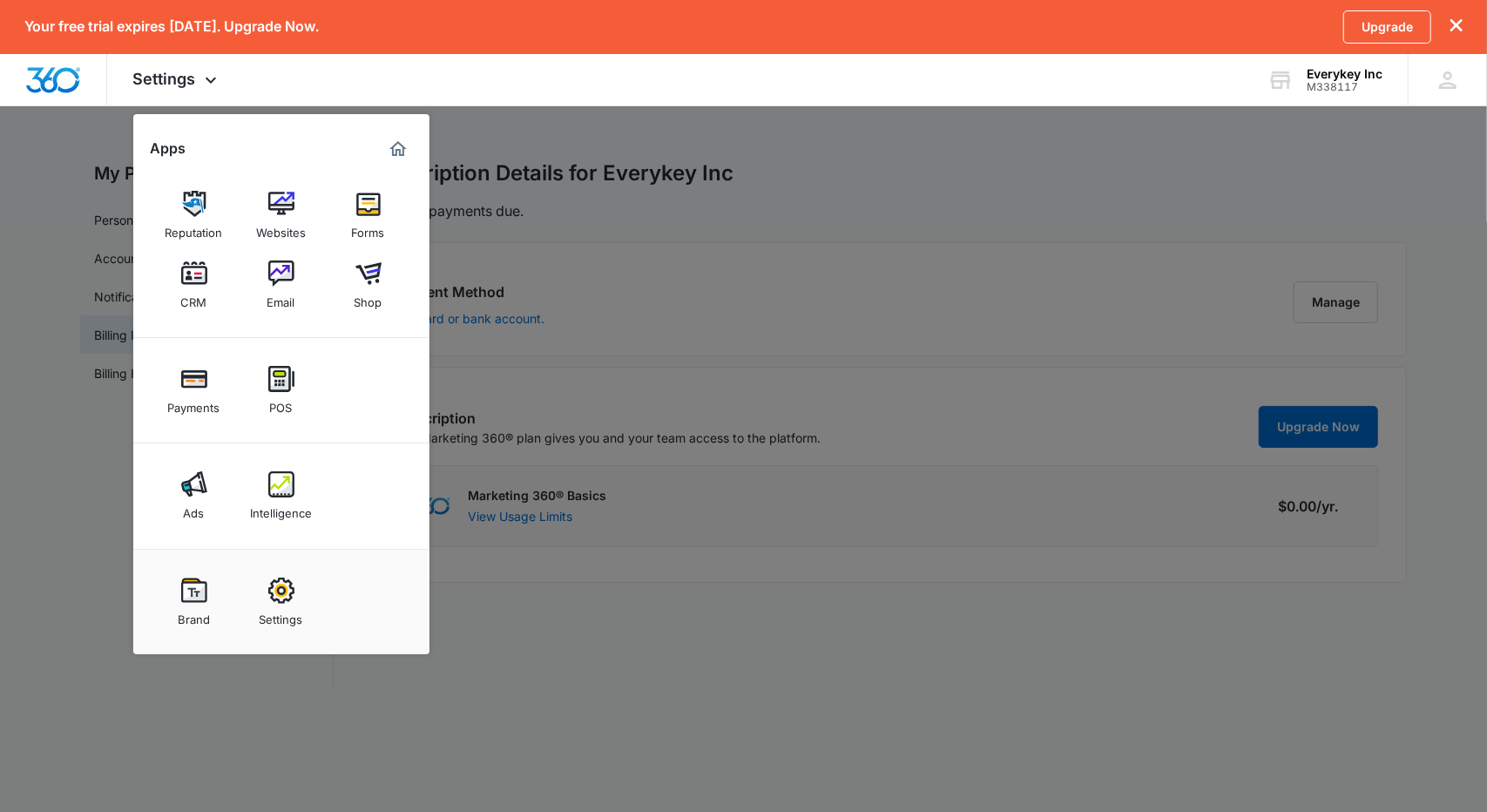
click at [89, 337] on div at bounding box center [744, 406] width 1487 height 812
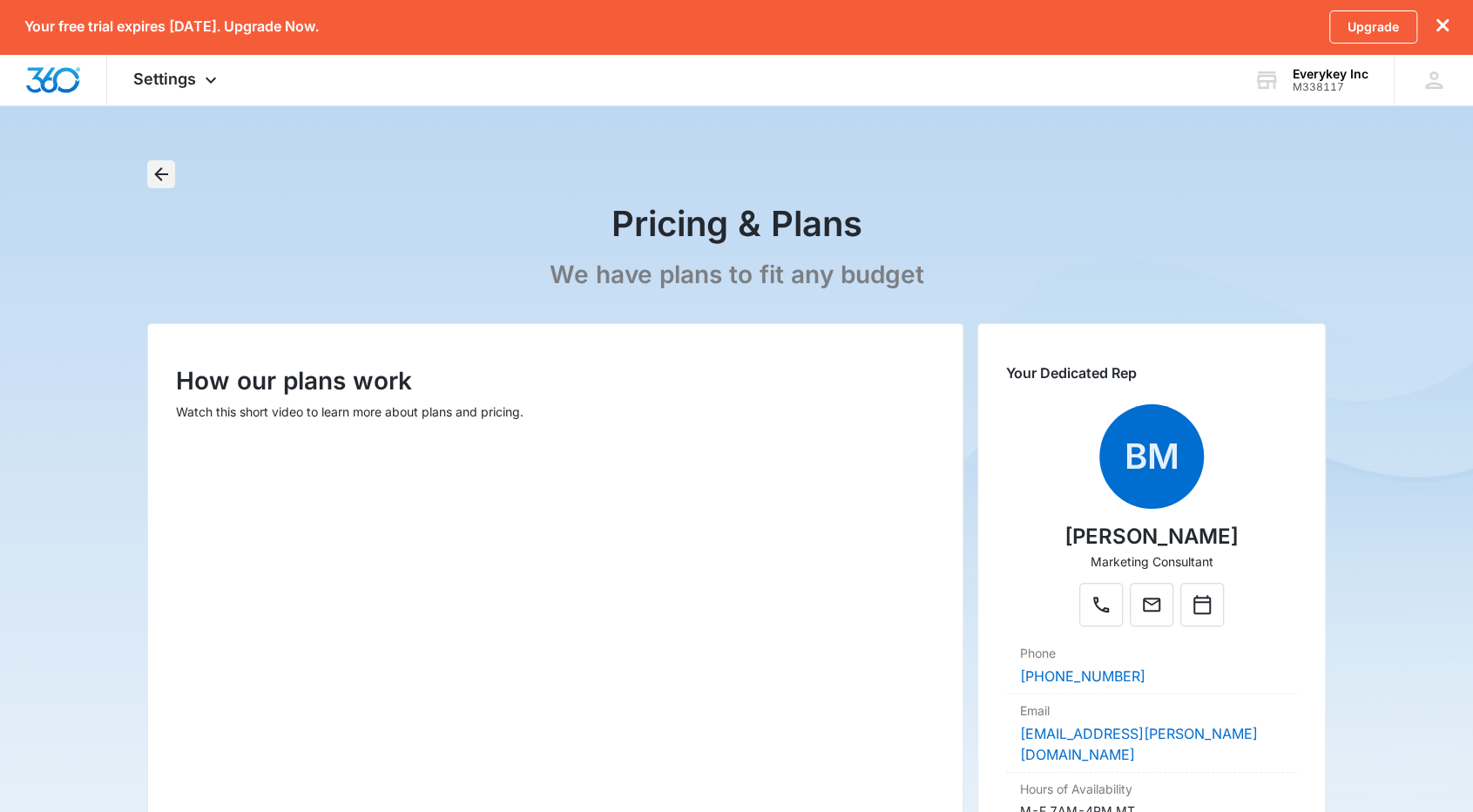
click at [166, 171] on icon "Back" at bounding box center [161, 174] width 21 height 21
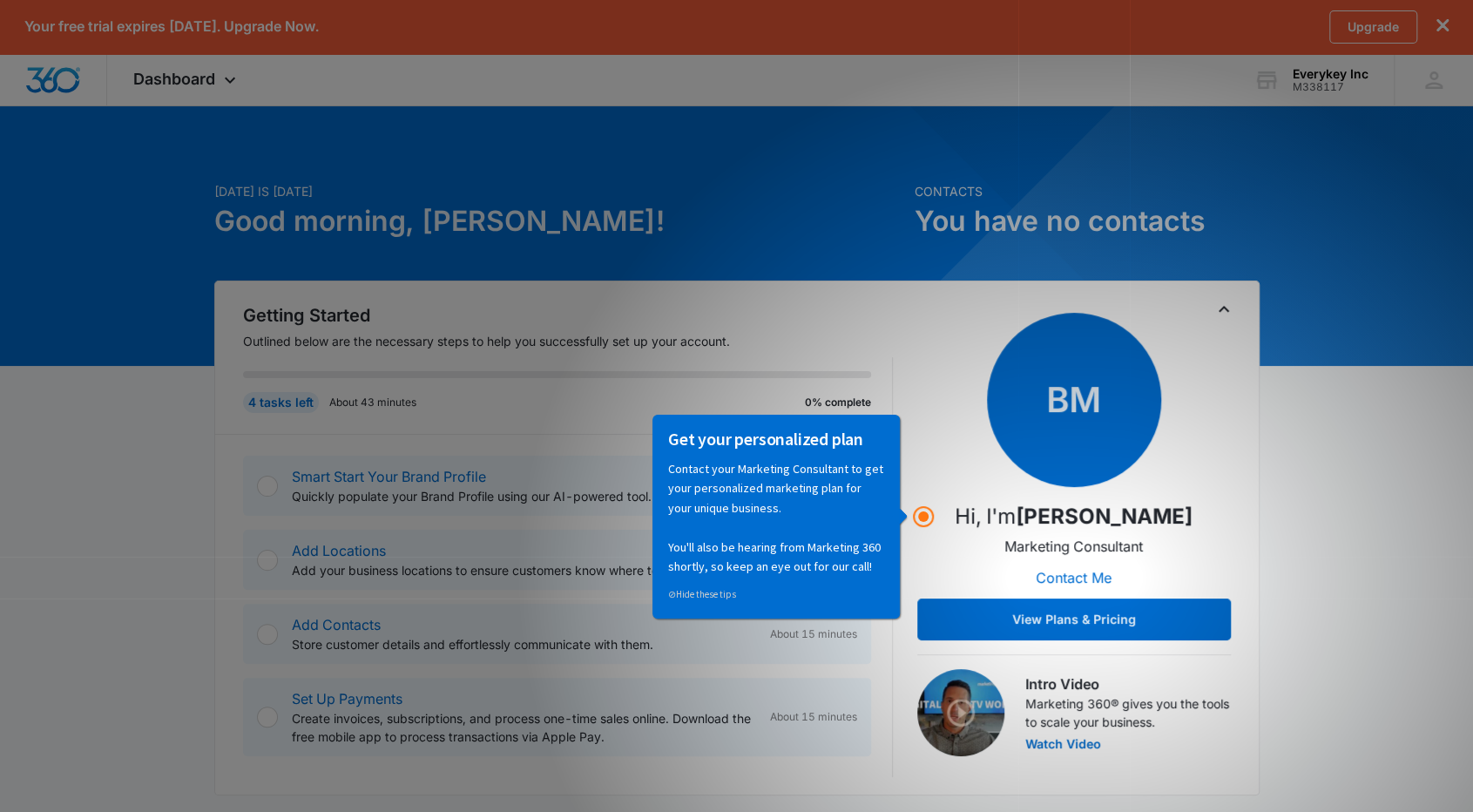
click at [853, 358] on div "4 tasks left About 43 minutes 0% complete" at bounding box center [568, 395] width 649 height 77
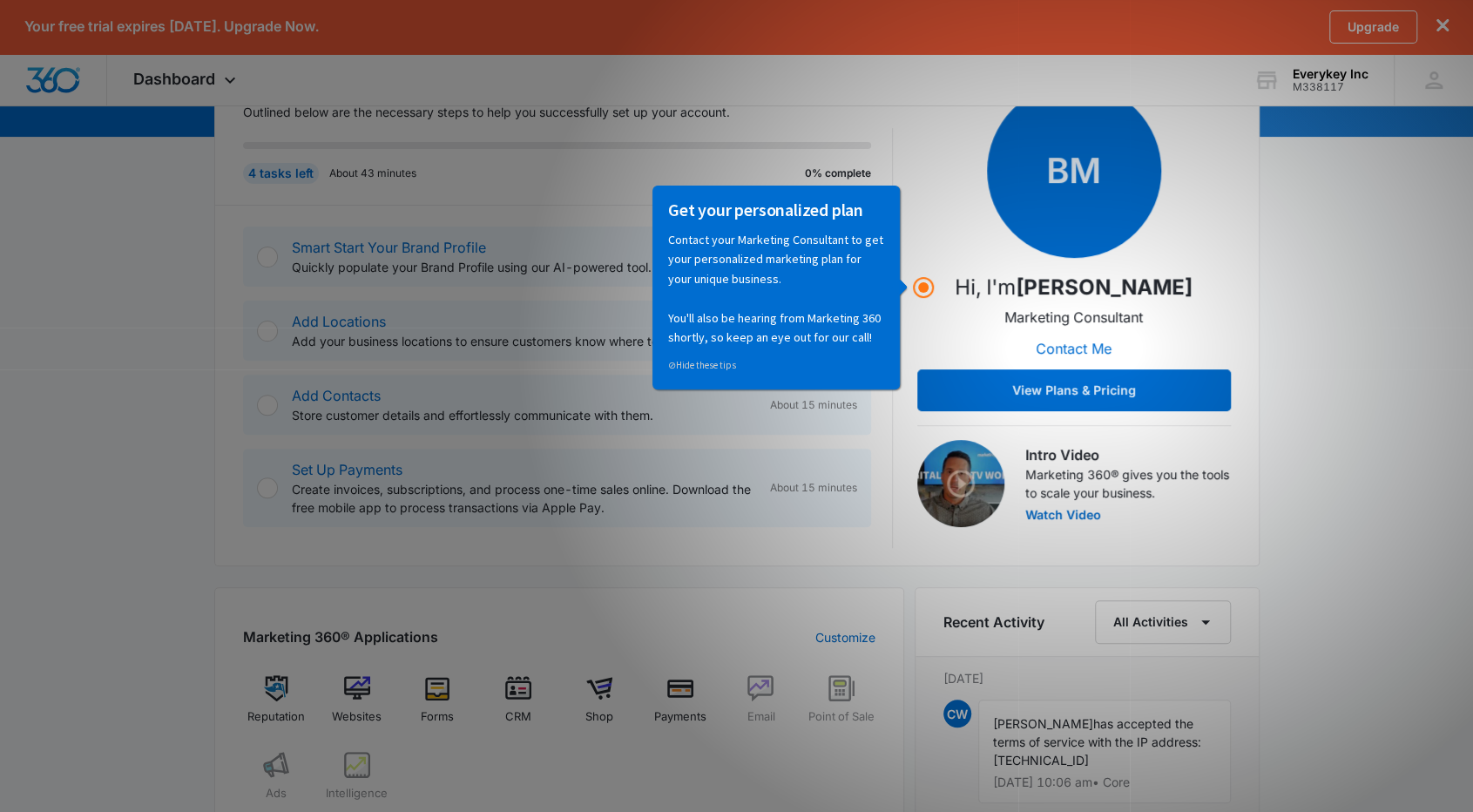
scroll to position [223, 0]
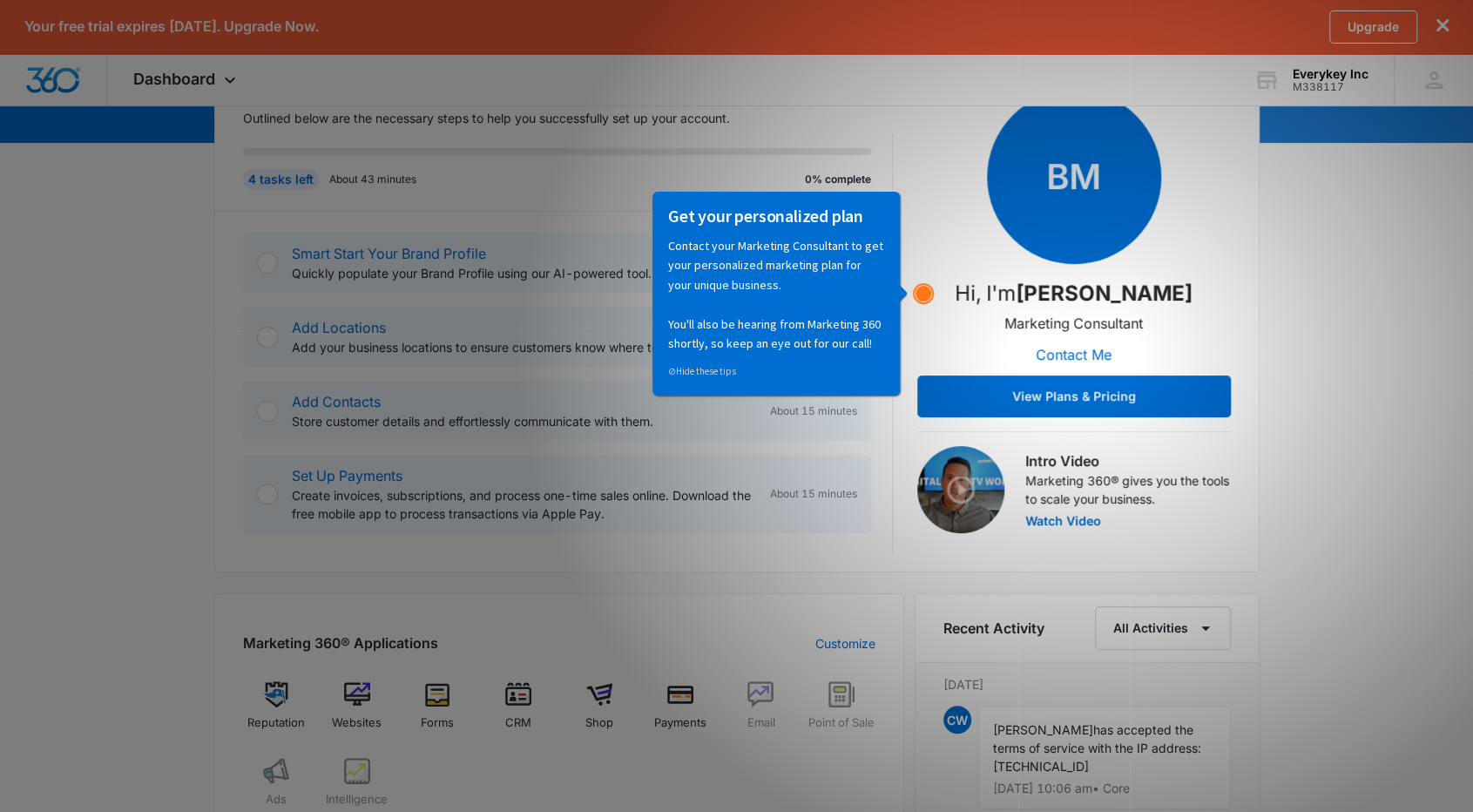
click at [920, 284] on icon "Hotspot (open by clicking or pressing space/enter)" at bounding box center [923, 294] width 21 height 21
click at [824, 292] on p "Contact your Marketing Consultant to get your personalized marketing plan for y…" at bounding box center [776, 294] width 216 height 117
click at [927, 292] on circle "Hotspot (open by clicking or pressing space/enter)" at bounding box center [923, 293] width 15 height 15
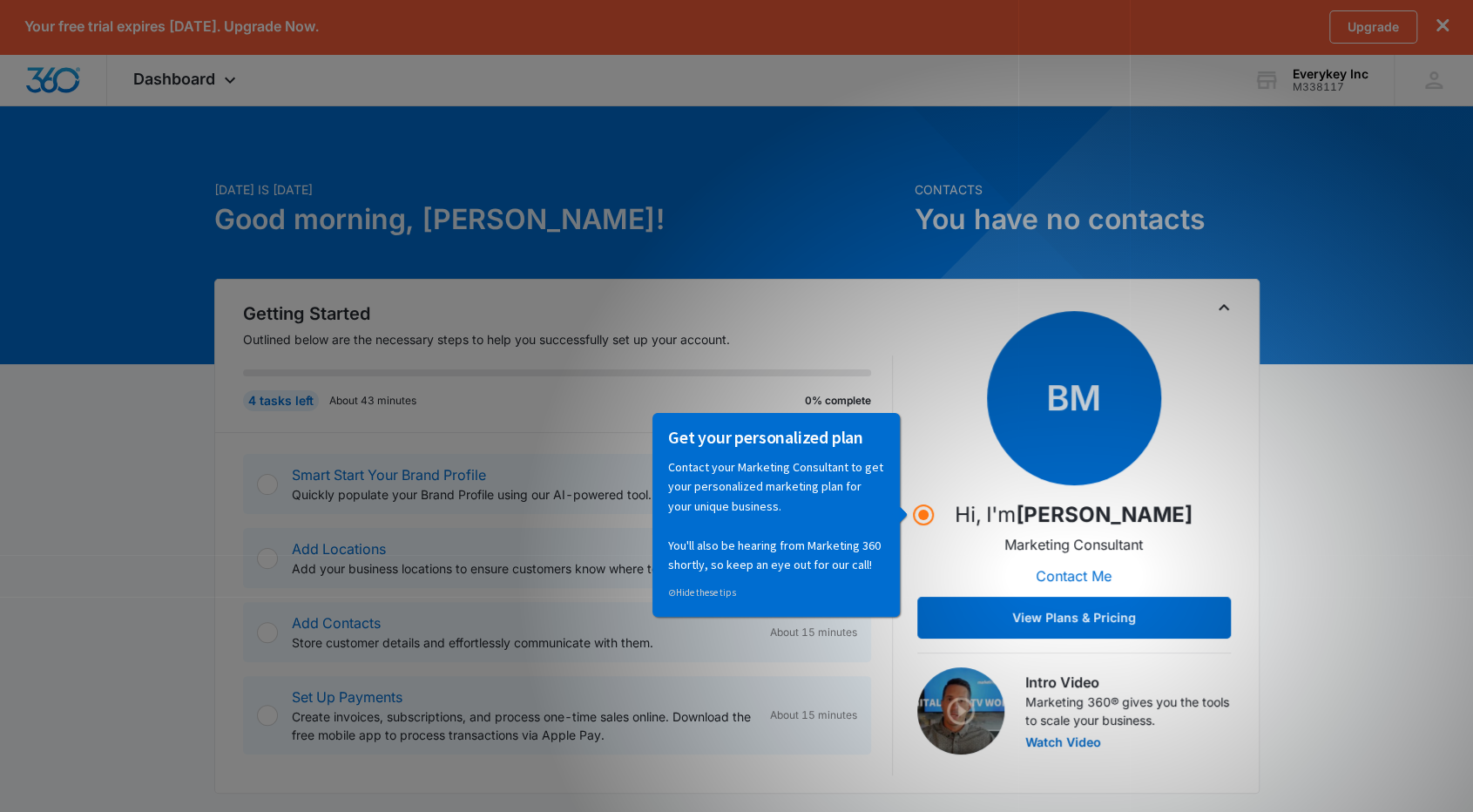
scroll to position [0, 0]
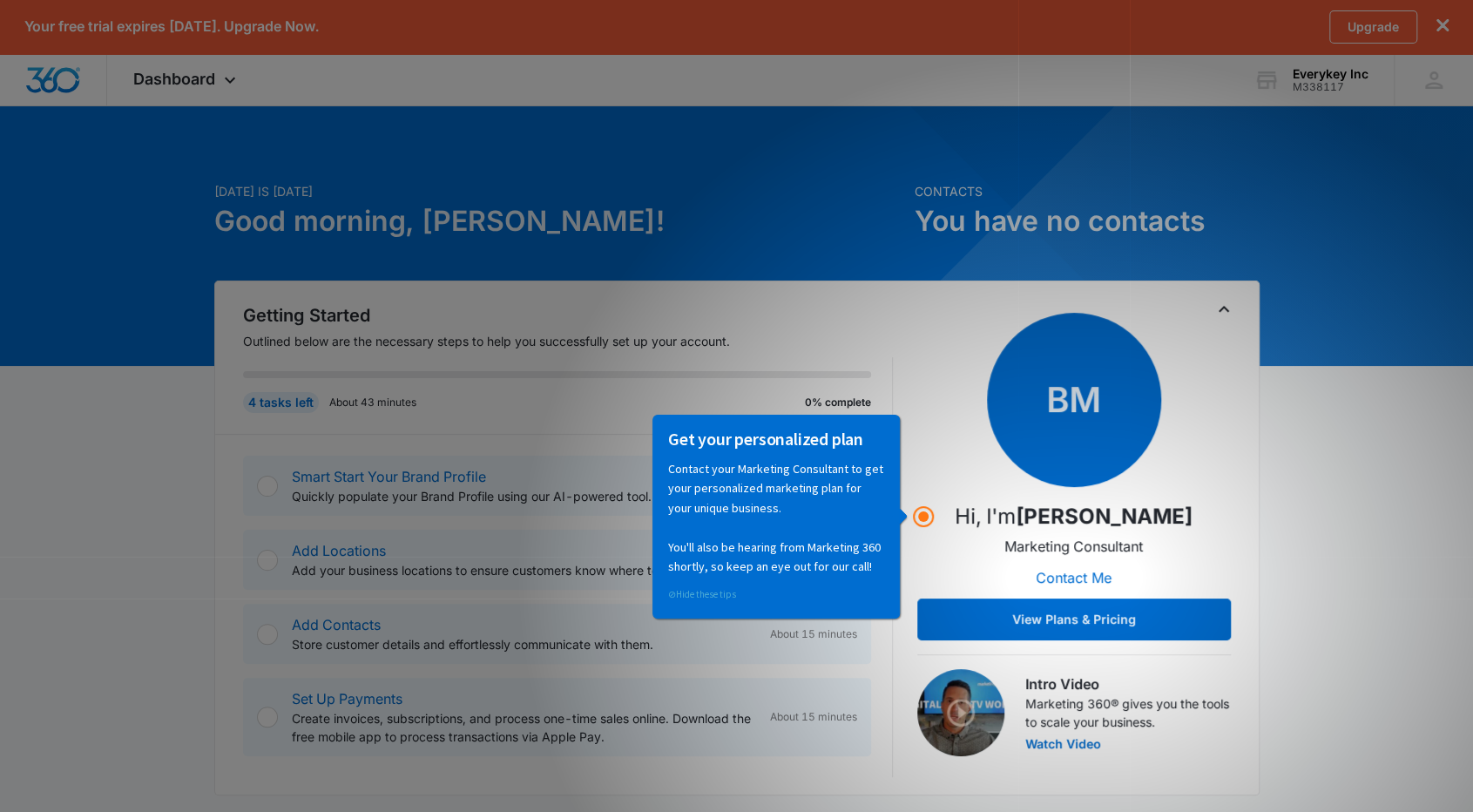
click at [677, 590] on link "⊘ Hide these tips" at bounding box center [701, 593] width 68 height 12
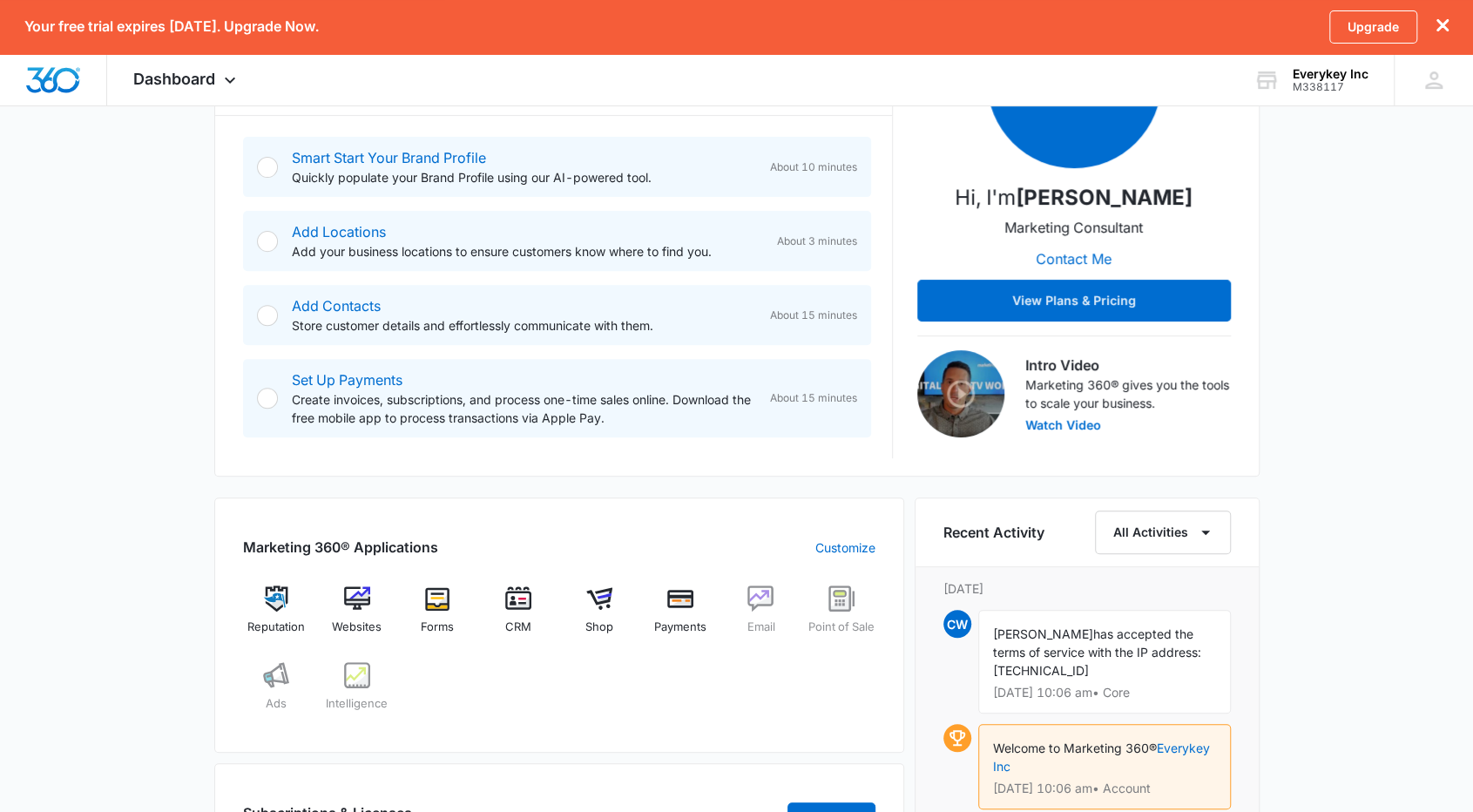
scroll to position [349, 0]
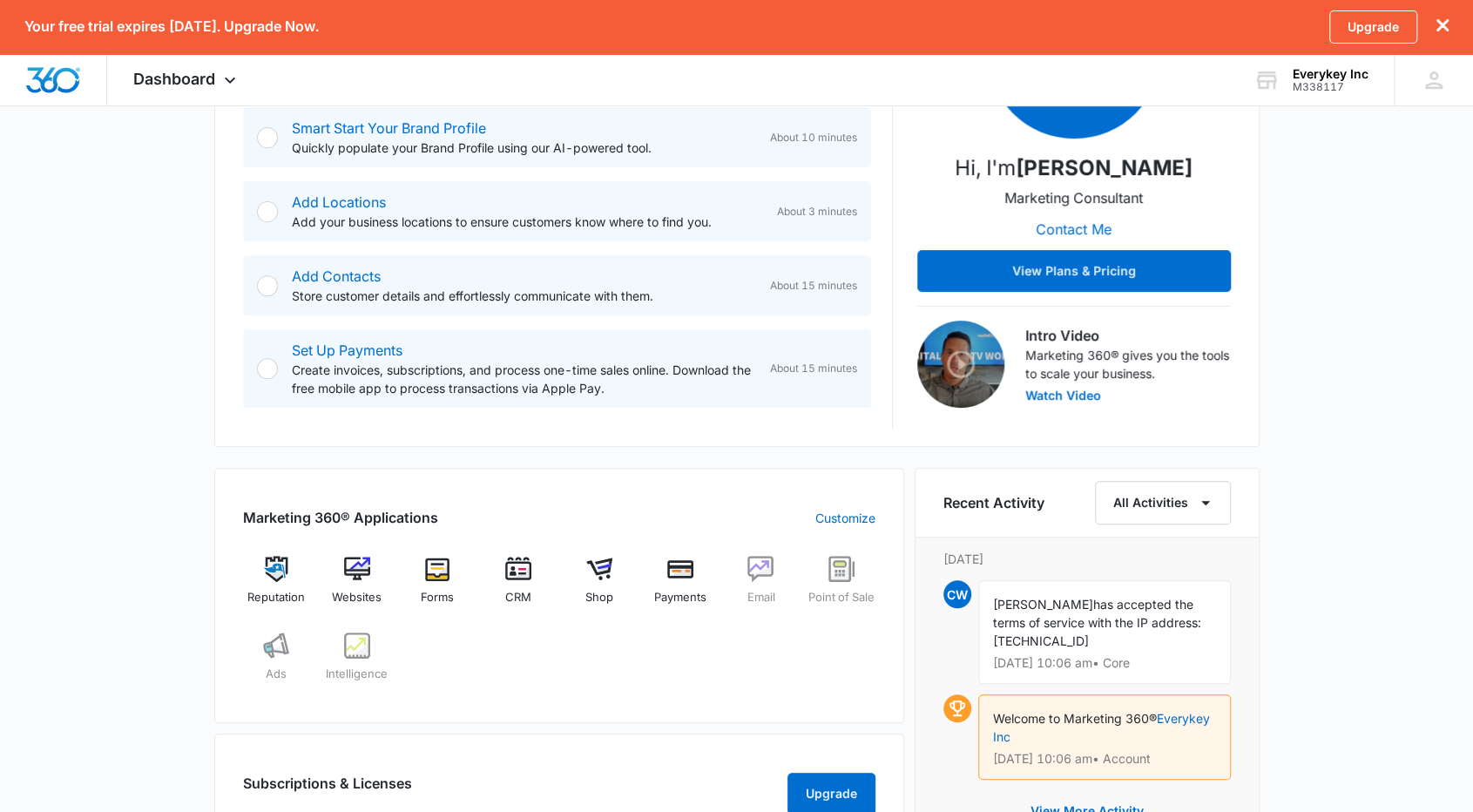
click at [274, 369] on div at bounding box center [267, 369] width 21 height 21
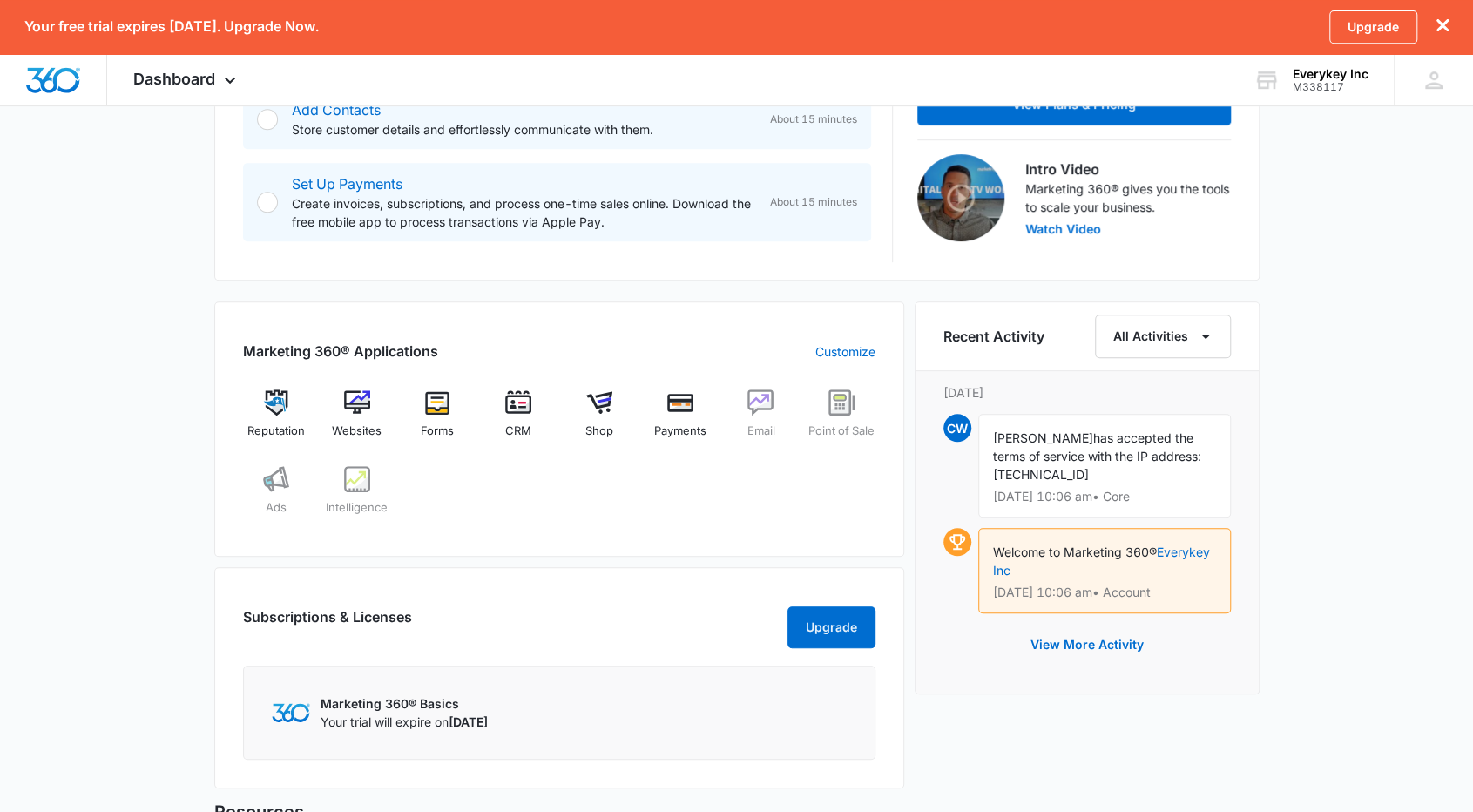
scroll to position [592, 0]
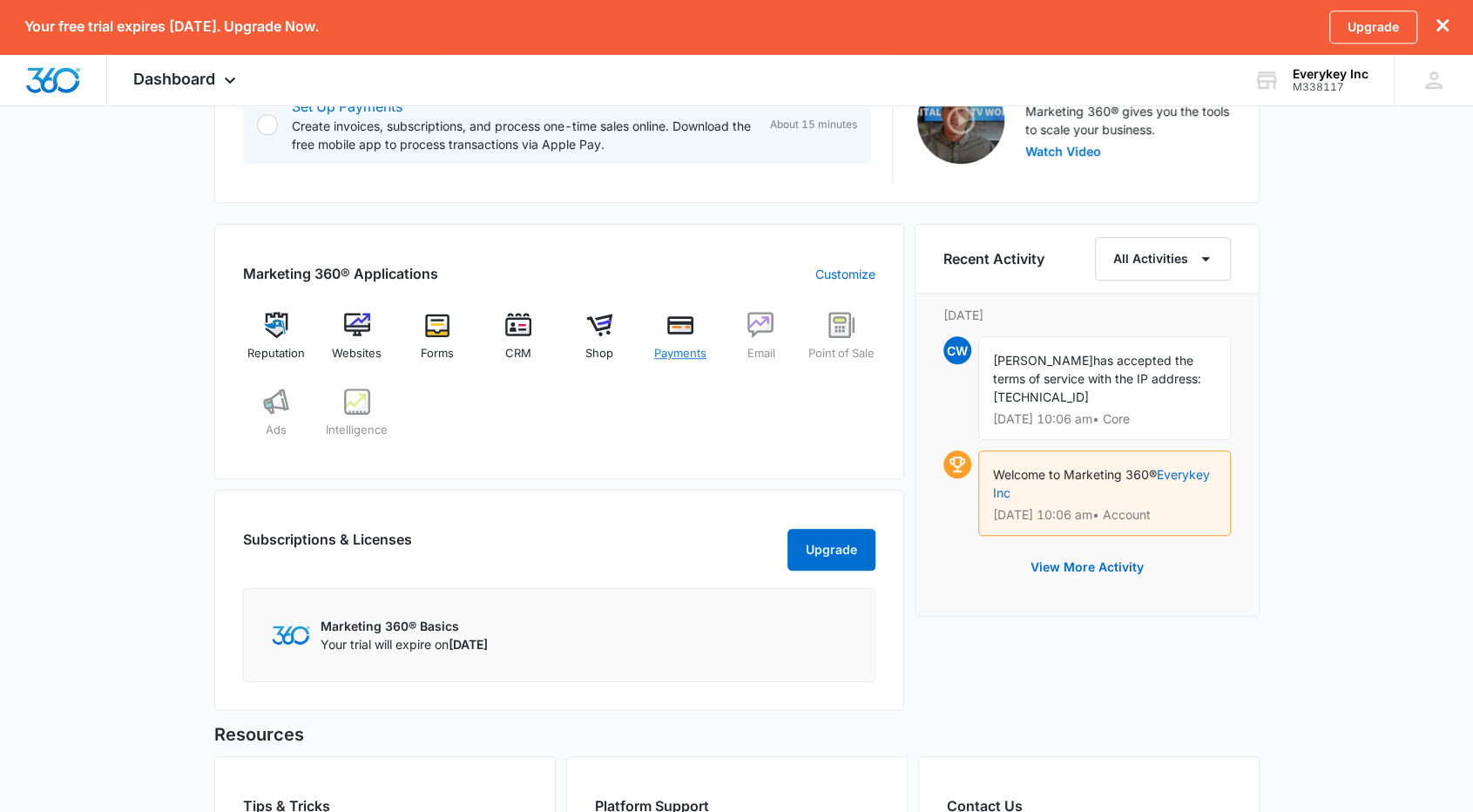
click at [688, 333] on img at bounding box center [680, 325] width 26 height 26
